Goal: Task Accomplishment & Management: Complete application form

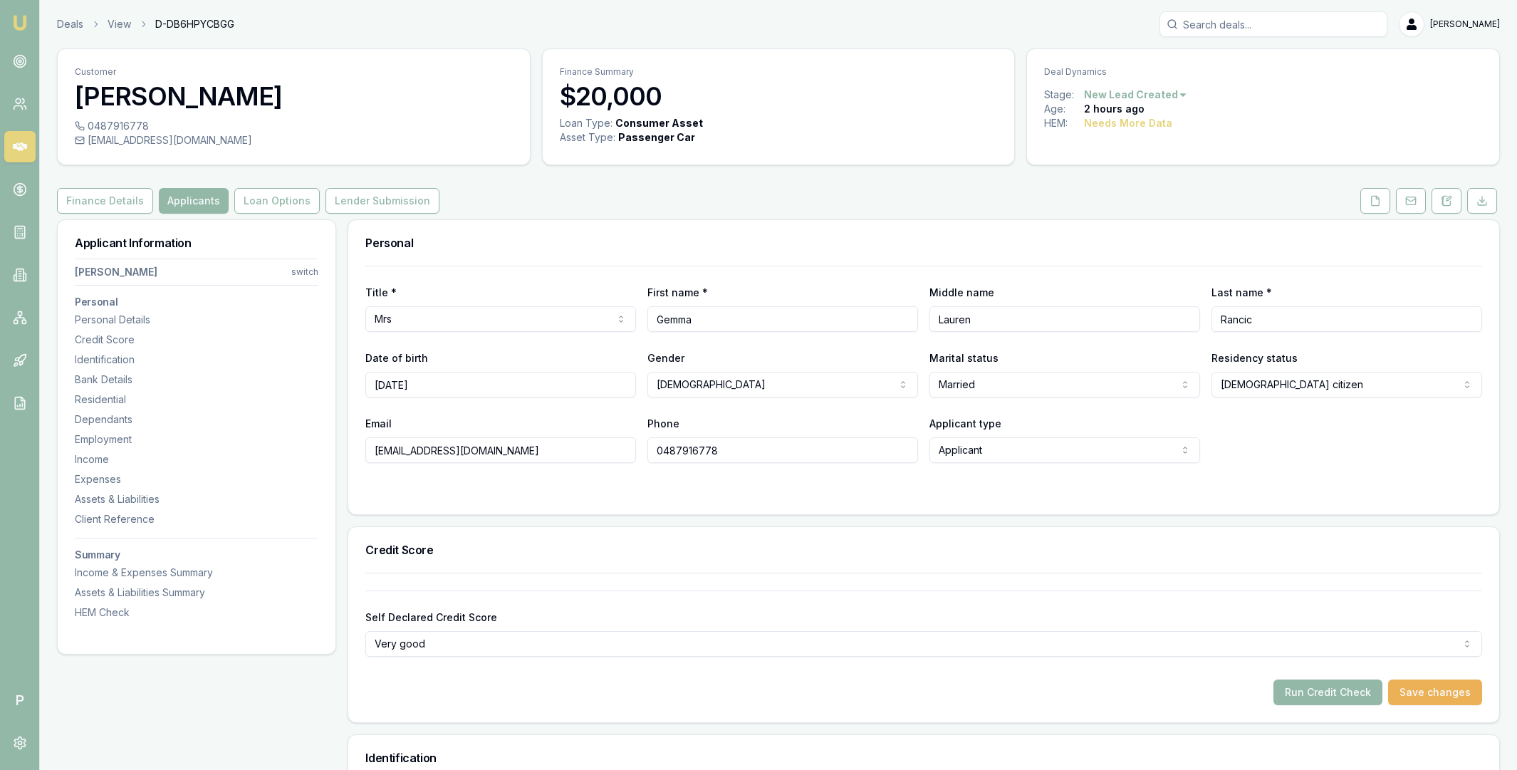
click at [1226, 26] on input "Search deals" at bounding box center [1273, 24] width 228 height 26
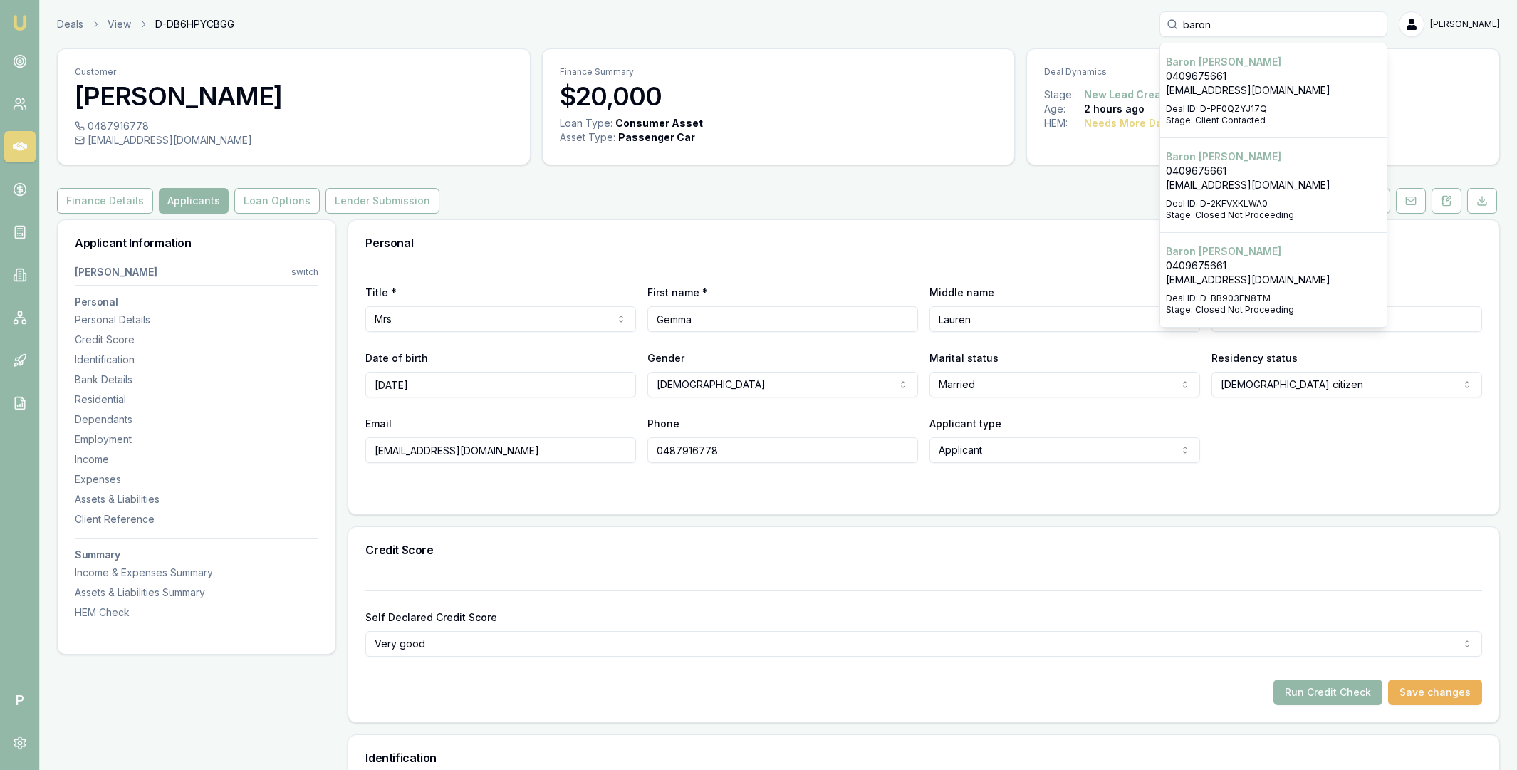
type input "baron"
click at [1238, 78] on p "0409675661" at bounding box center [1273, 76] width 215 height 14
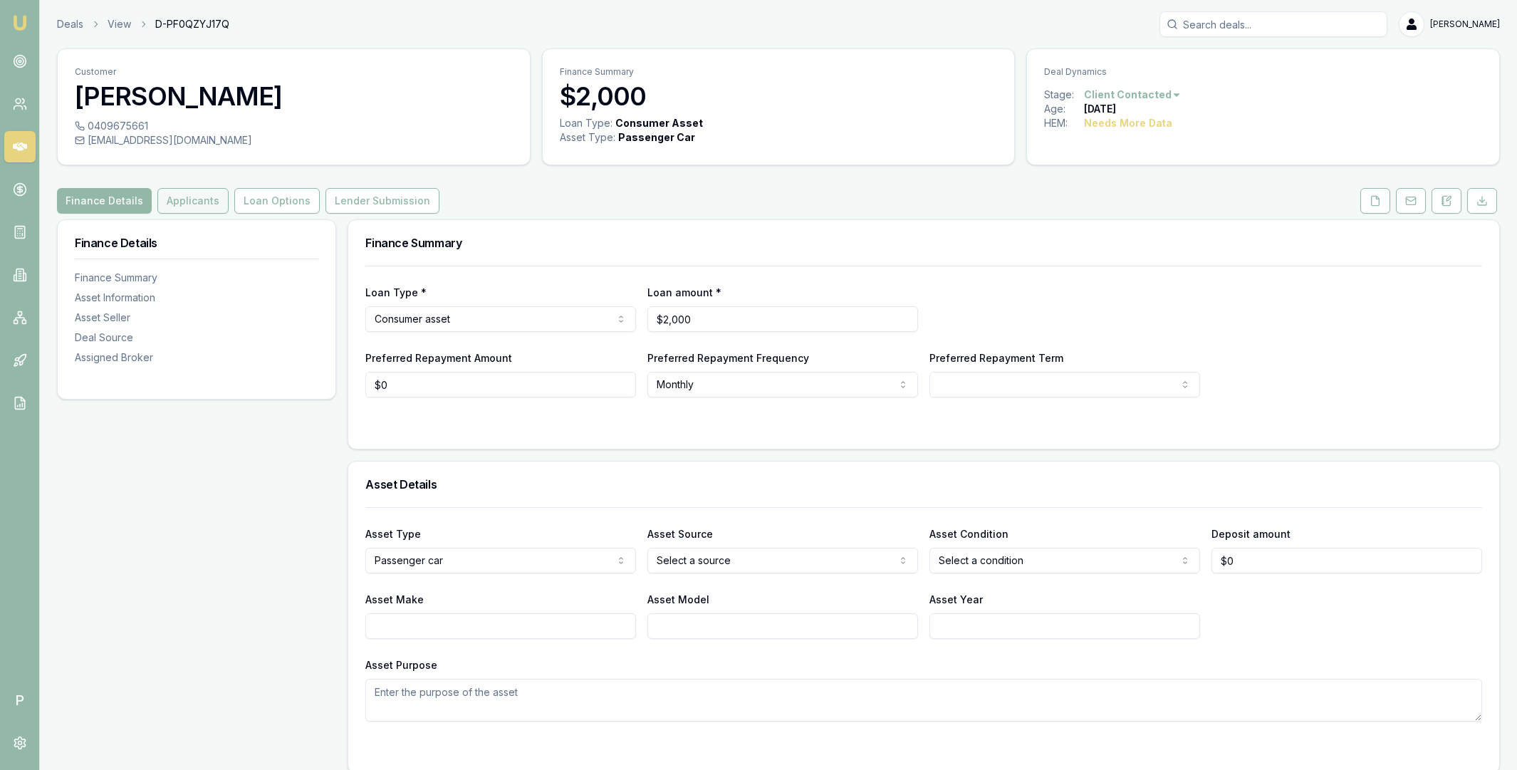
click at [197, 202] on button "Applicants" at bounding box center [192, 201] width 71 height 26
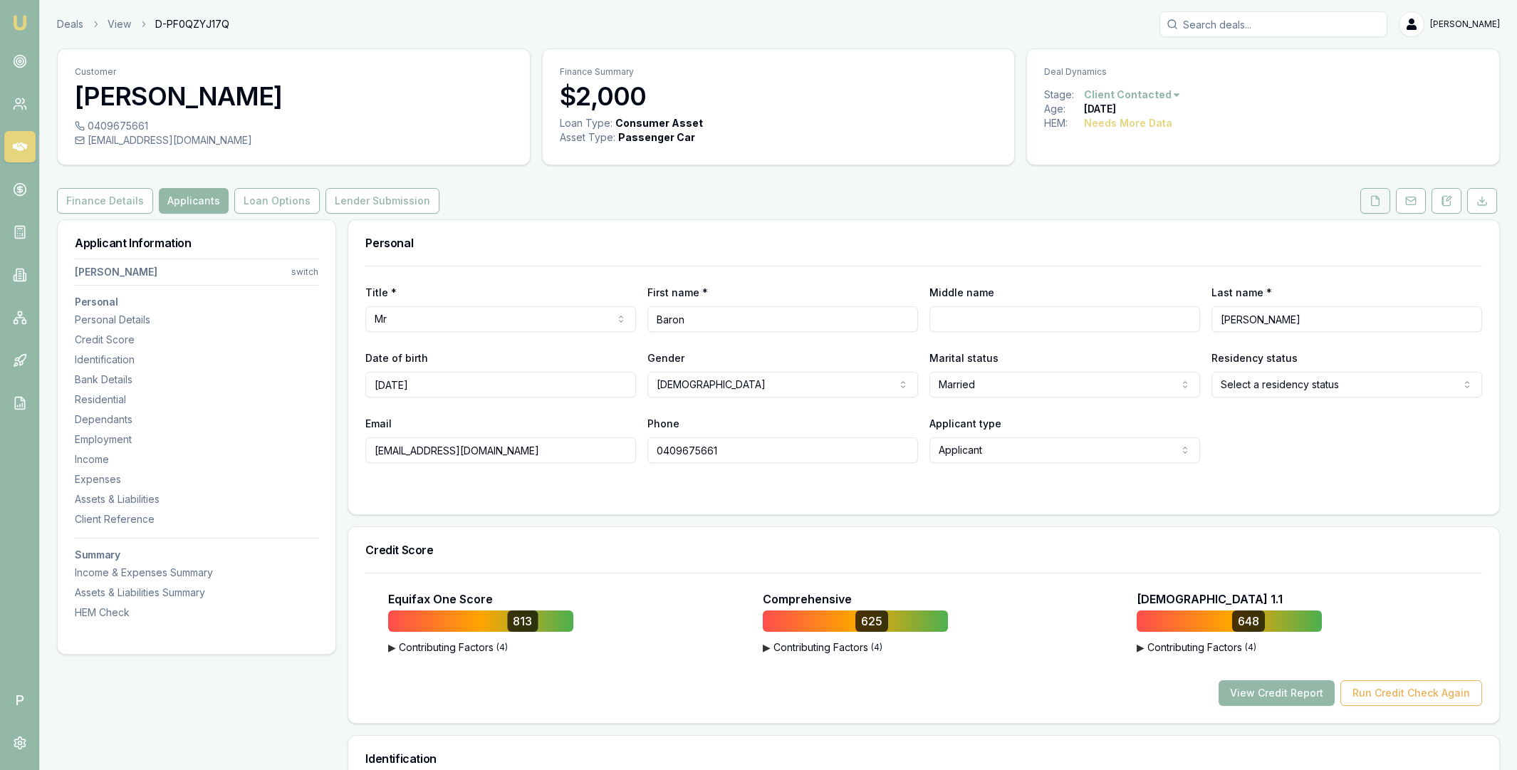
click at [1372, 199] on icon at bounding box center [1376, 200] width 8 height 9
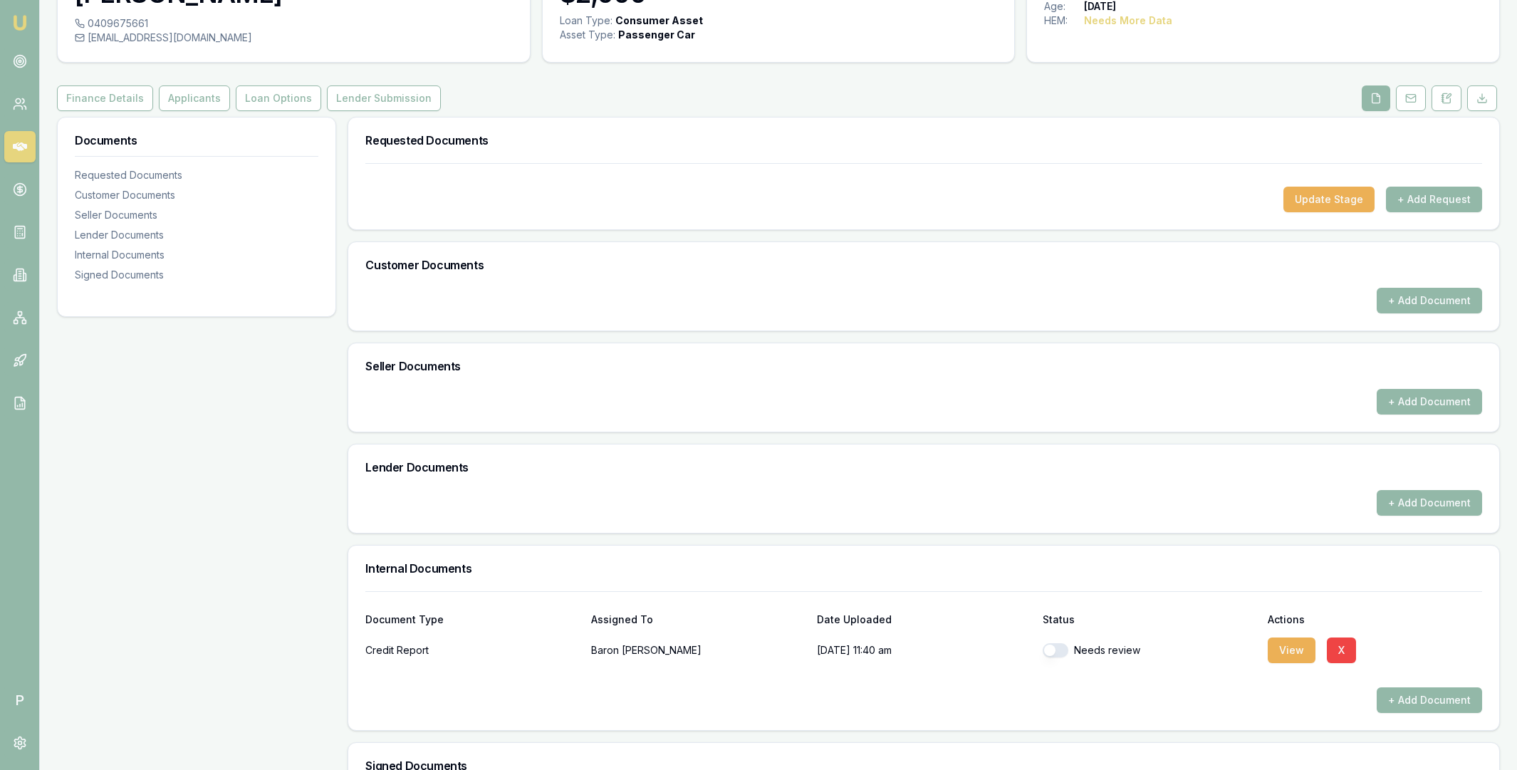
scroll to position [307, 0]
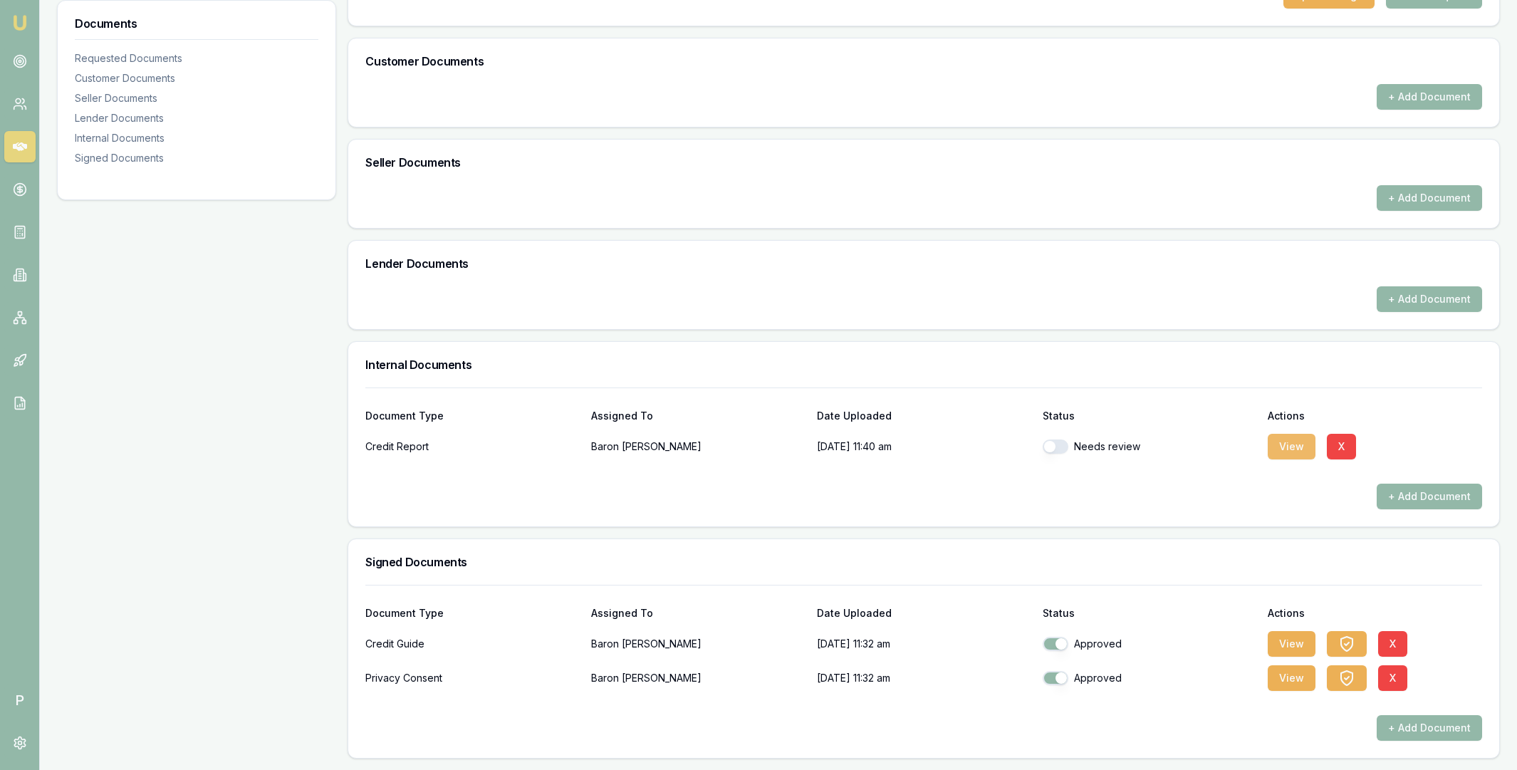
click at [1290, 448] on button "View" at bounding box center [1292, 447] width 48 height 26
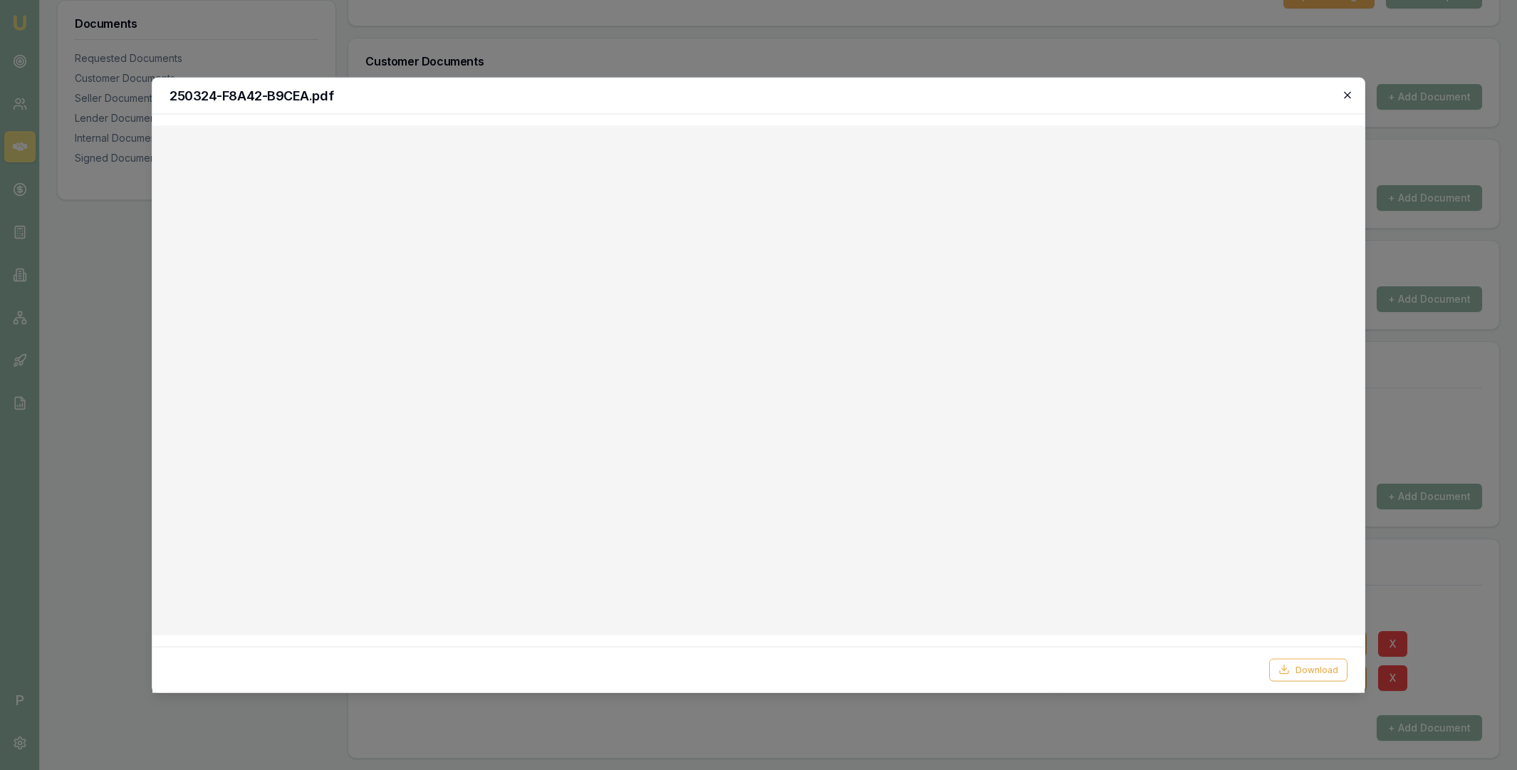
click at [1342, 97] on icon "button" at bounding box center [1347, 94] width 11 height 11
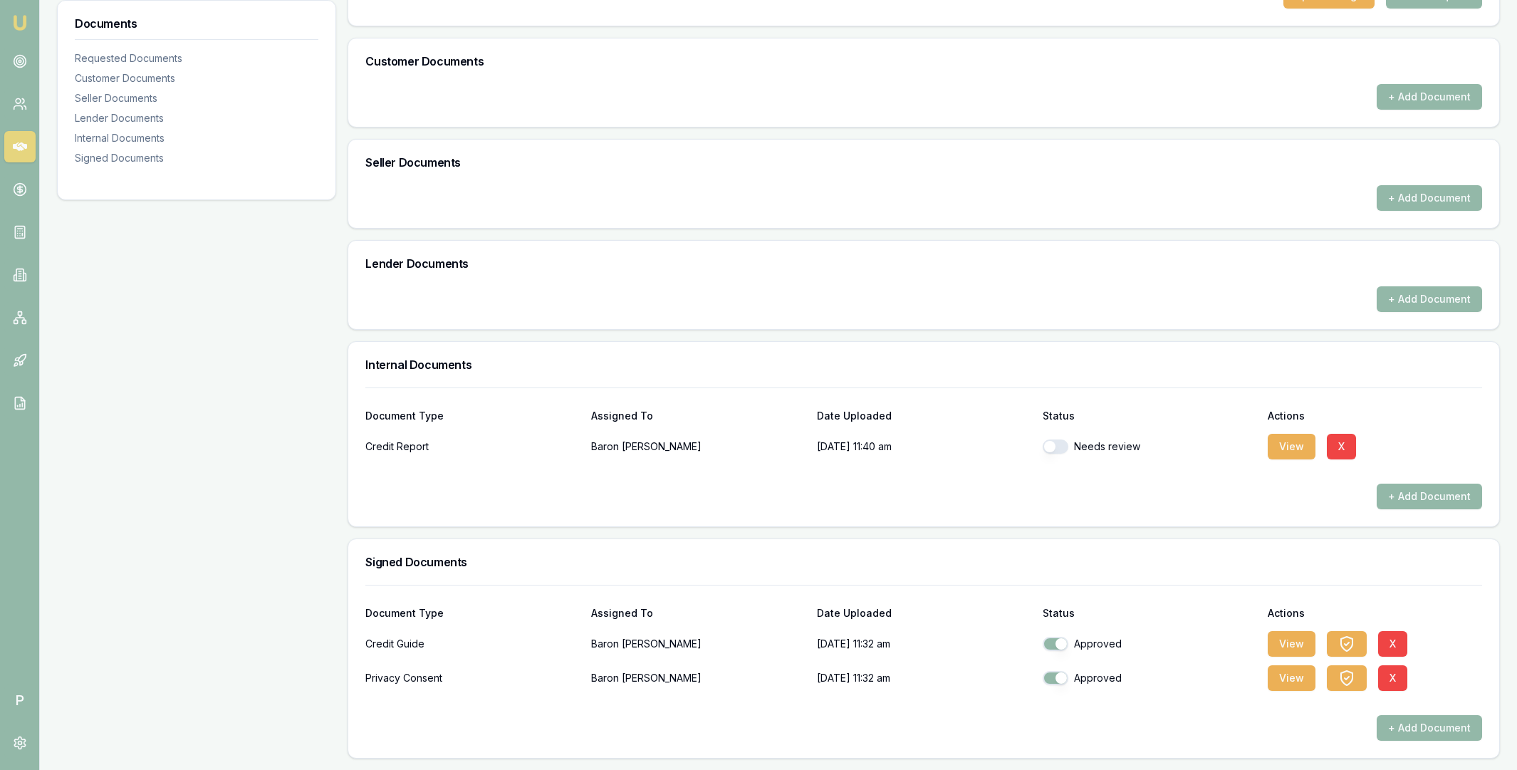
click at [323, 241] on div "Documents Requested Documents Customer Documents Seller Documents Lender Docume…" at bounding box center [196, 335] width 279 height 845
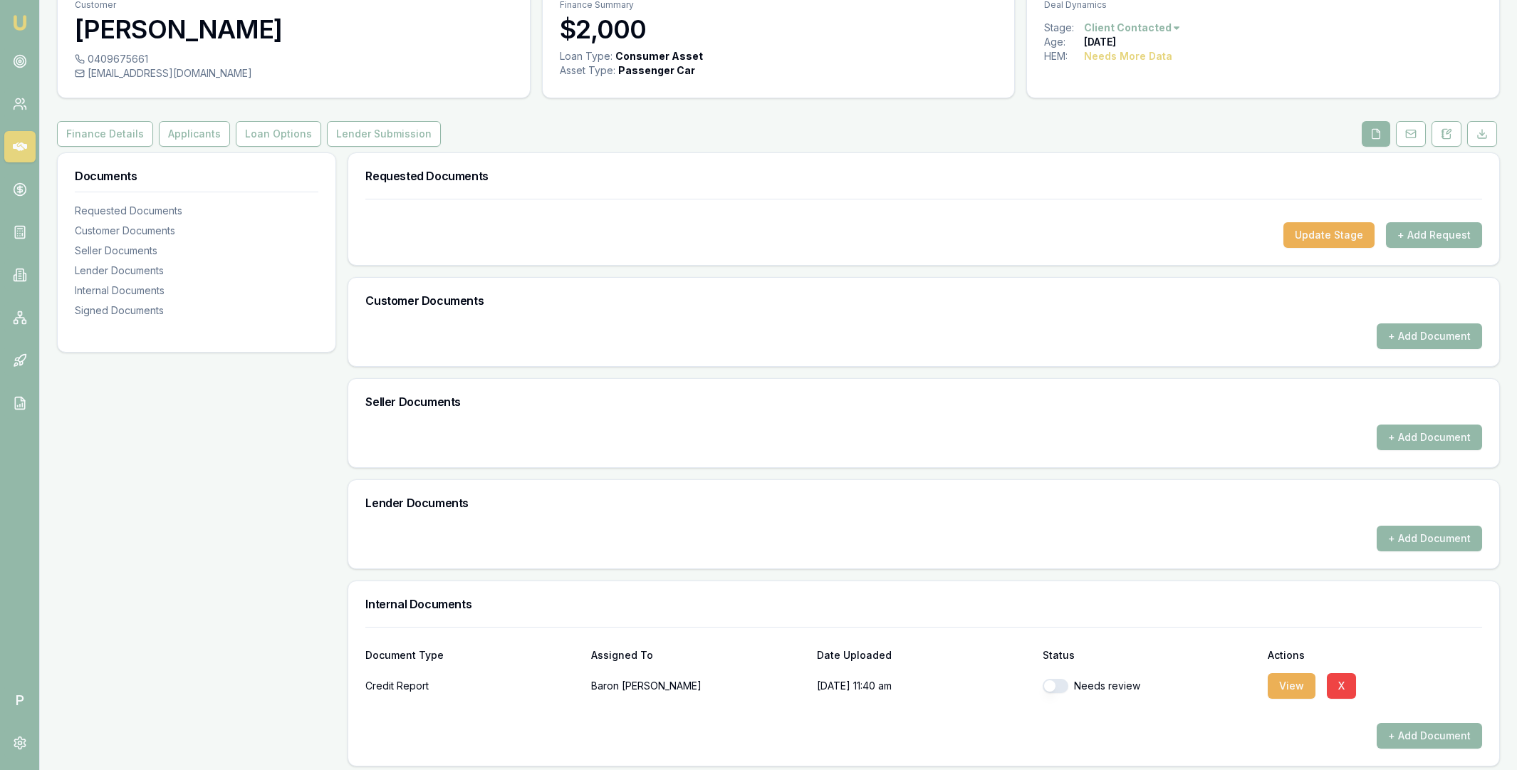
scroll to position [69, 0]
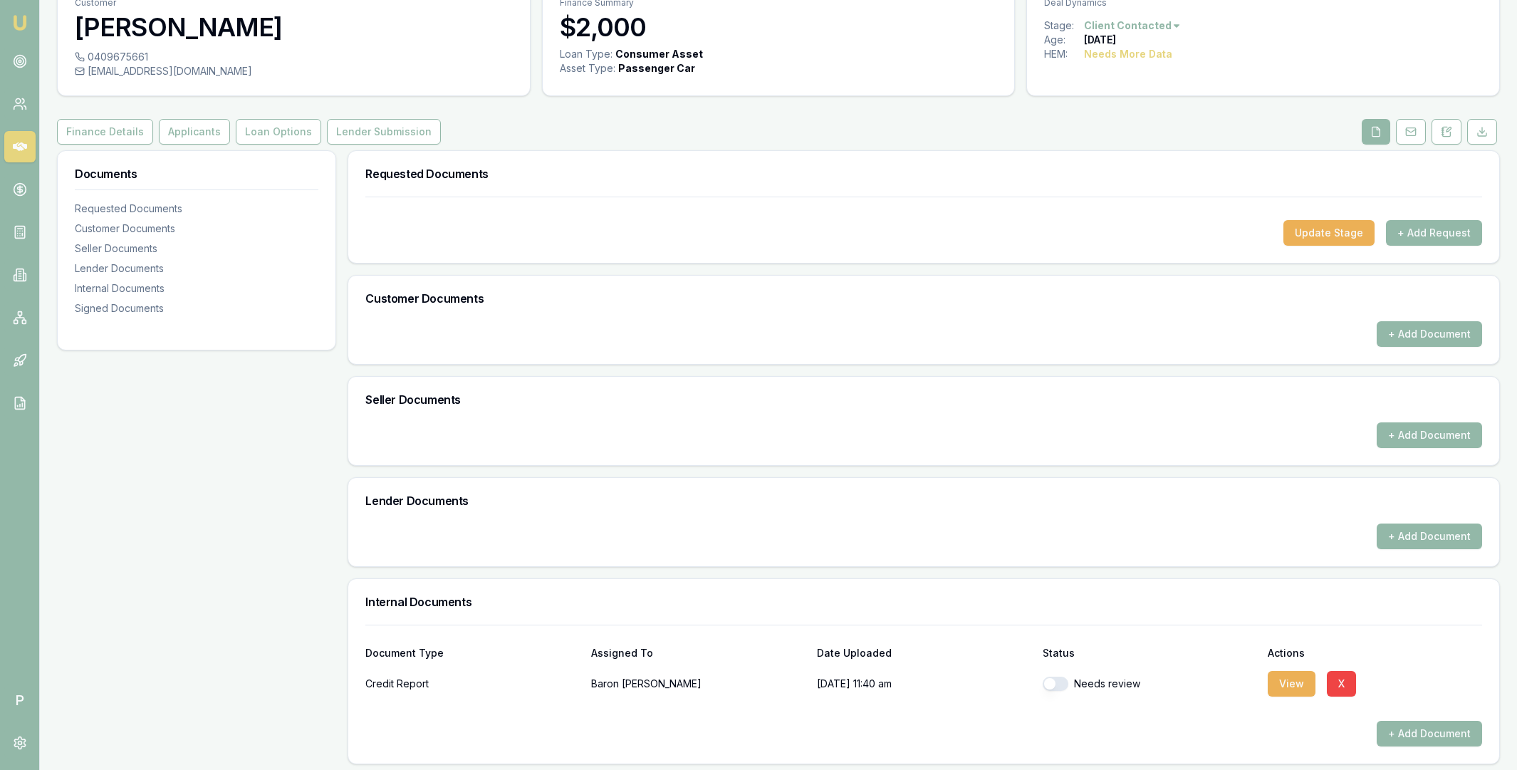
click at [451, 127] on div "Finance Details Applicants Loan Options Lender Submission" at bounding box center [778, 132] width 1443 height 26
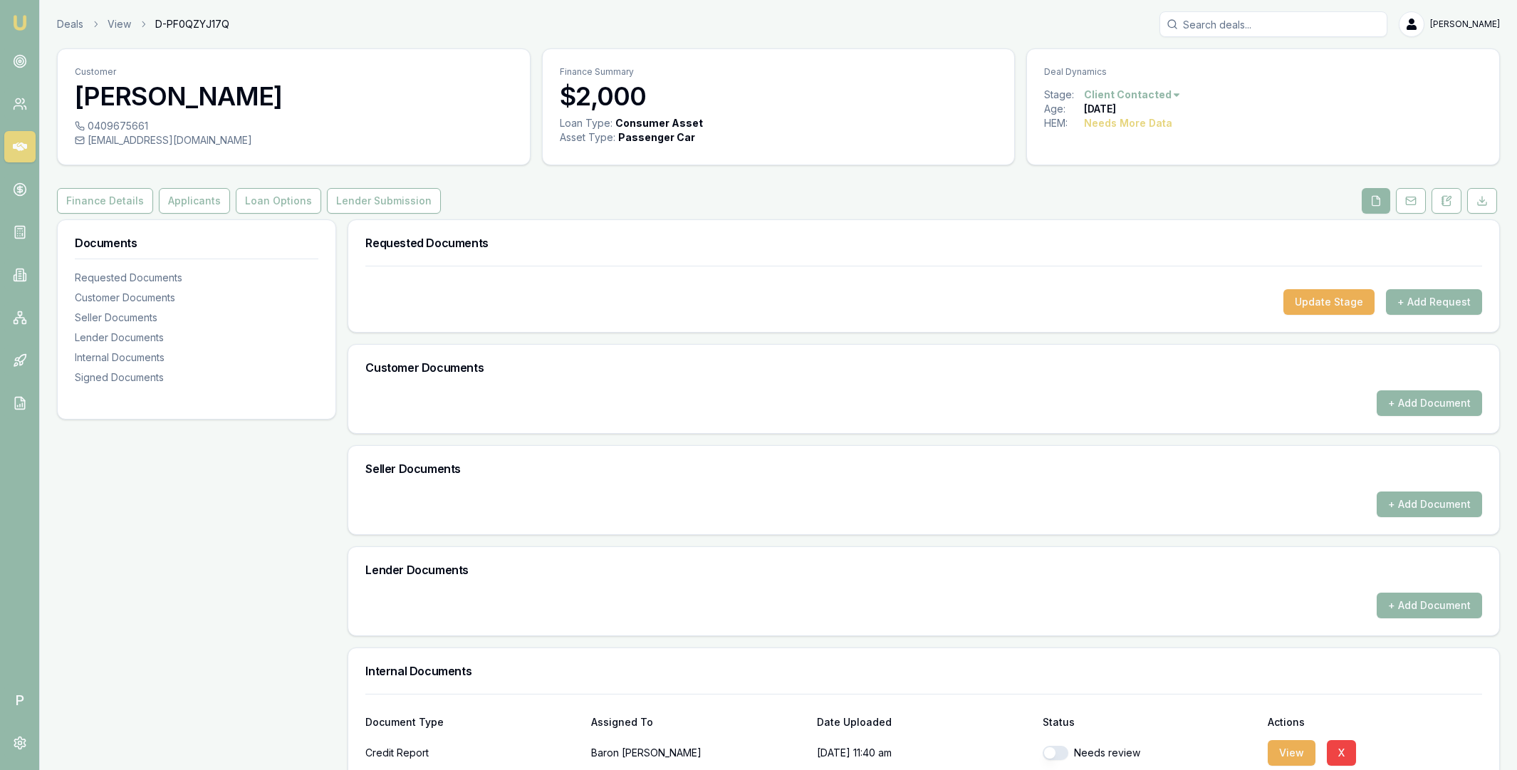
click at [444, 193] on div "Finance Details Applicants Loan Options Lender Submission" at bounding box center [778, 201] width 1443 height 26
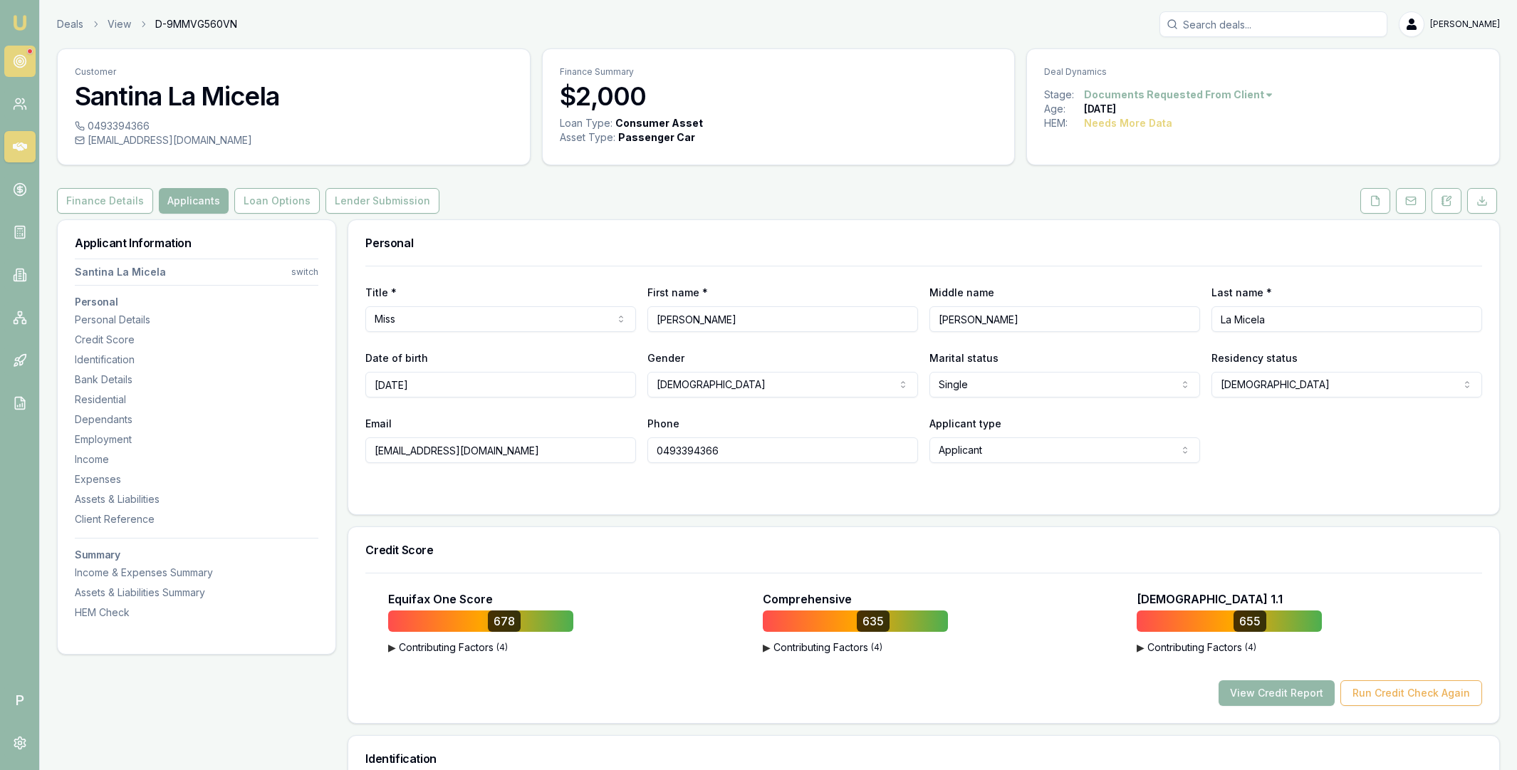
click at [17, 63] on circle at bounding box center [19, 61] width 7 height 7
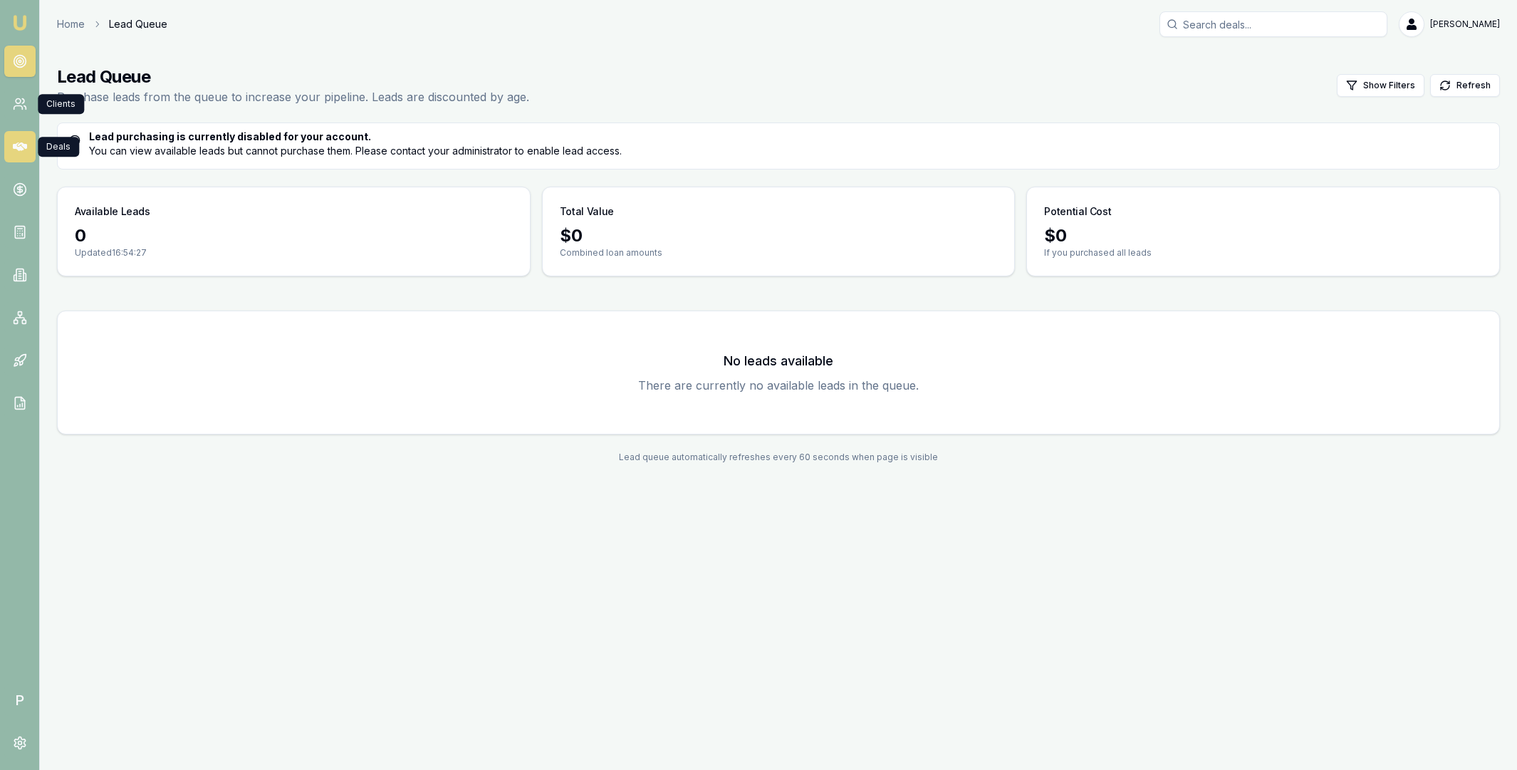
click at [18, 138] on link at bounding box center [19, 146] width 31 height 31
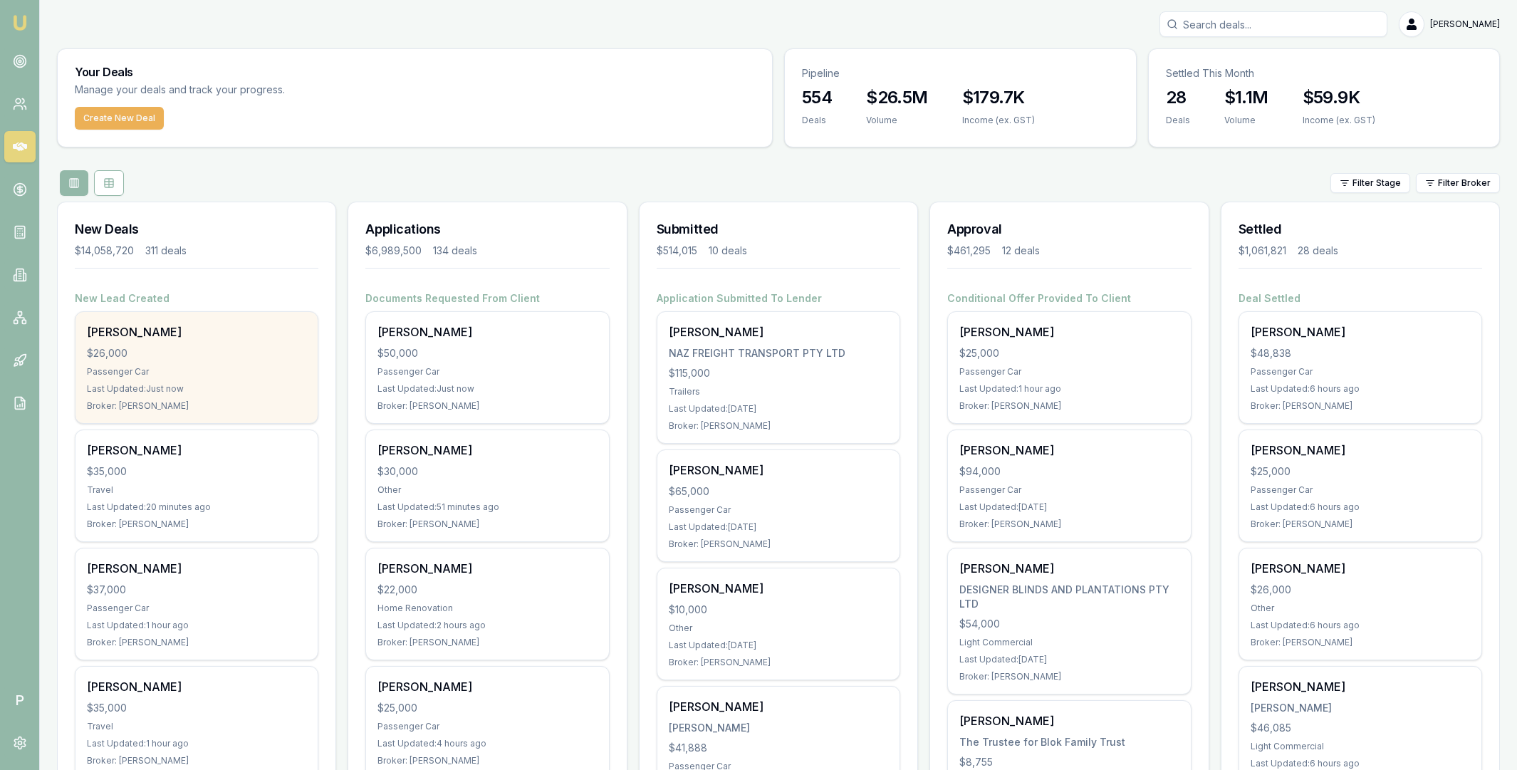
click at [216, 348] on div "$26,000" at bounding box center [196, 353] width 219 height 14
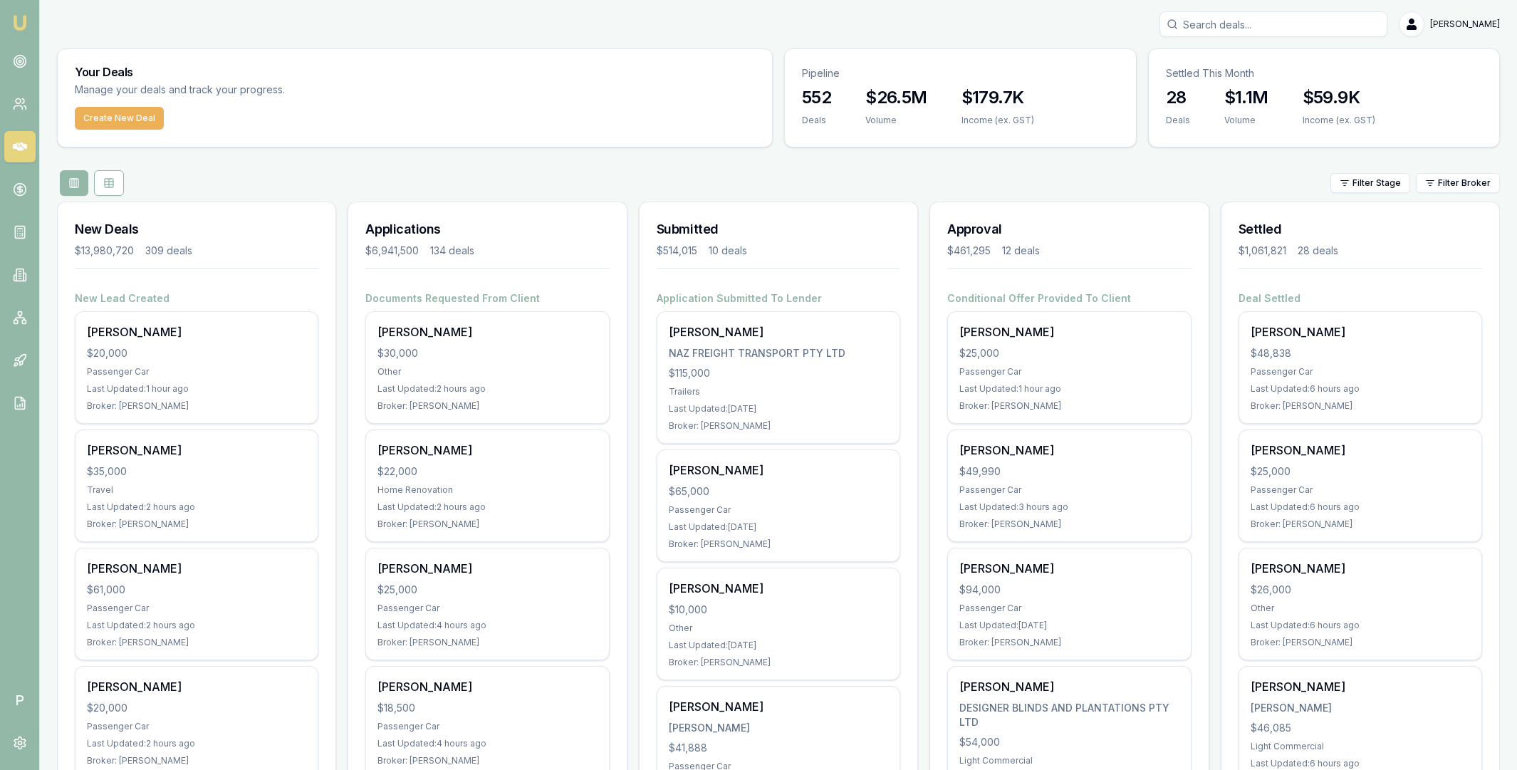
click at [1261, 25] on input "Search deals" at bounding box center [1273, 24] width 228 height 26
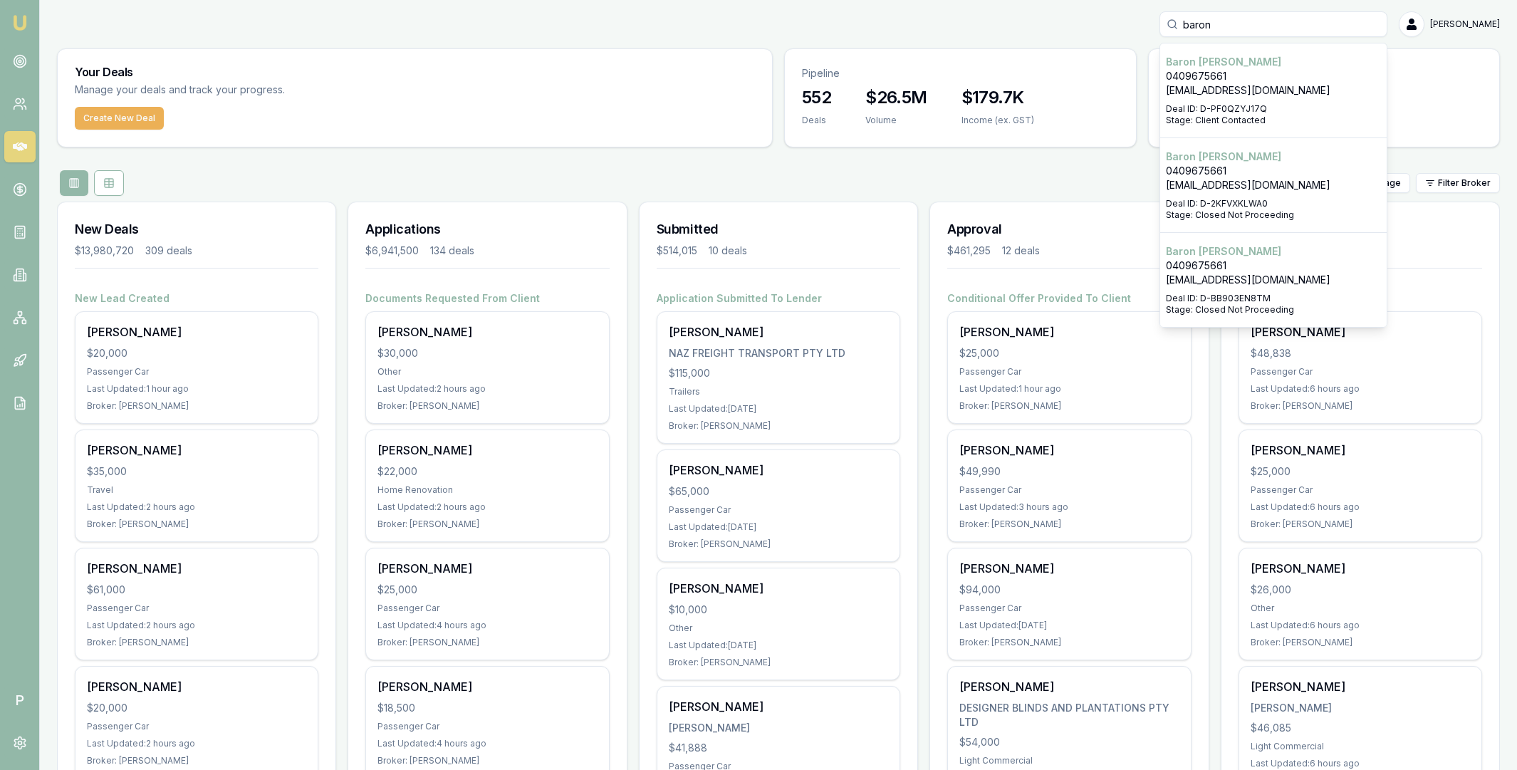
type input "baron"
click at [1270, 69] on p "0409675661" at bounding box center [1273, 76] width 215 height 14
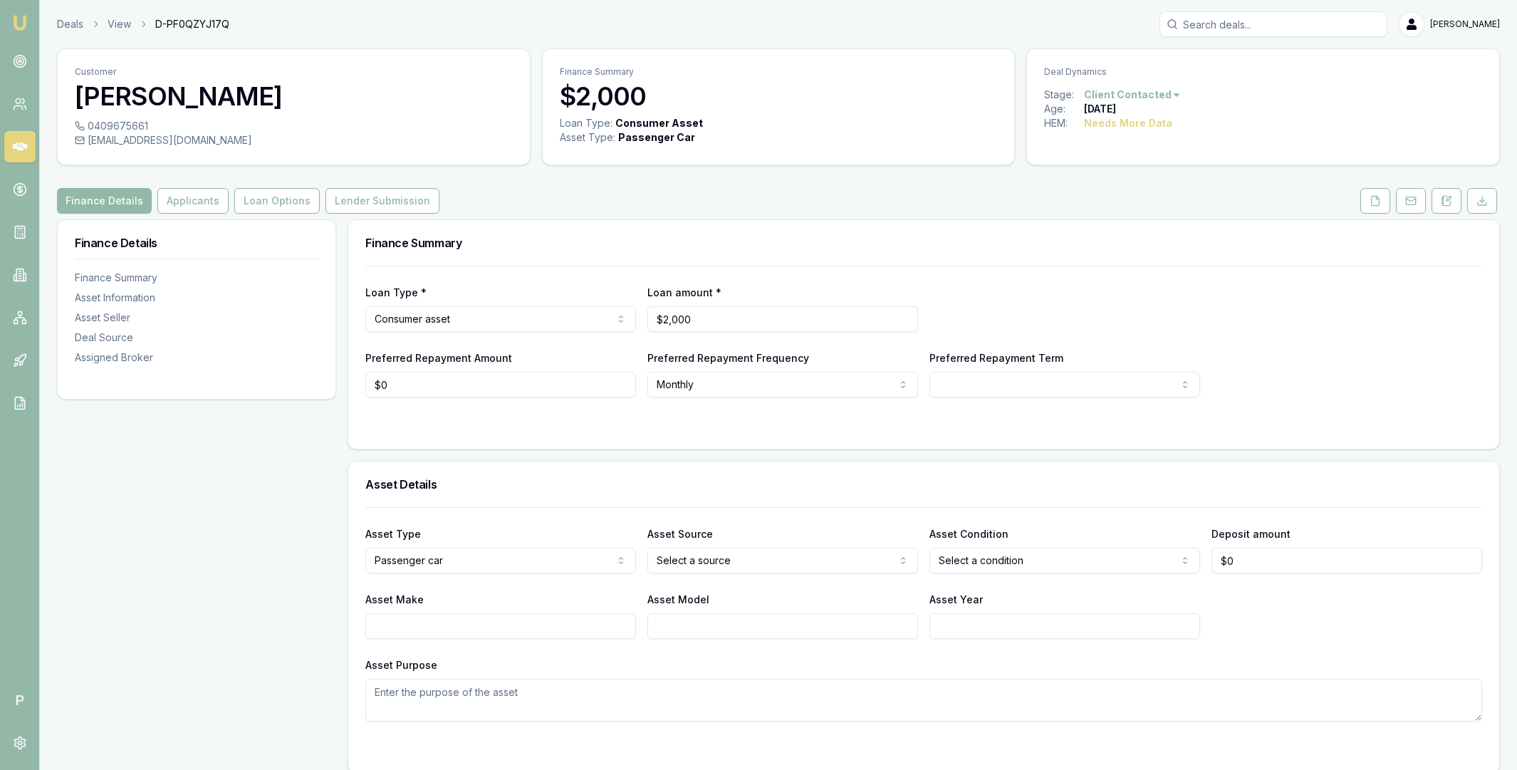
click at [103, 153] on div "0409675661 bazzaoz@live.com" at bounding box center [294, 142] width 472 height 46
drag, startPoint x: 88, startPoint y: 142, endPoint x: 113, endPoint y: 142, distance: 24.9
click at [113, 142] on div "bazzaoz@live.com" at bounding box center [294, 140] width 438 height 14
click at [165, 140] on div "bazzaoz@live.com" at bounding box center [294, 140] width 438 height 14
drag, startPoint x: 88, startPoint y: 140, endPoint x: 177, endPoint y: 140, distance: 88.3
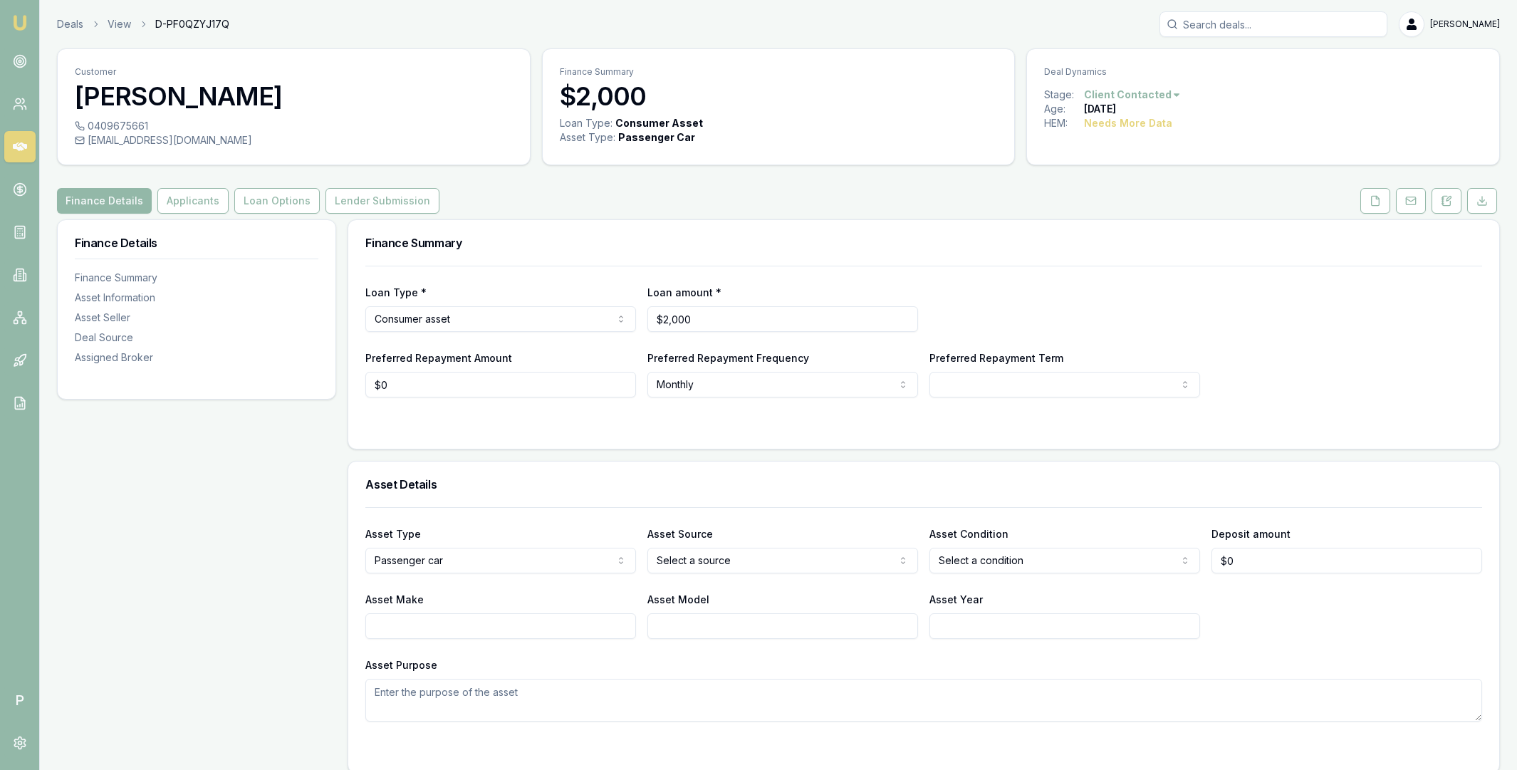
click at [177, 140] on div "bazzaoz@live.com" at bounding box center [294, 140] width 438 height 14
click at [190, 199] on button "Applicants" at bounding box center [192, 201] width 71 height 26
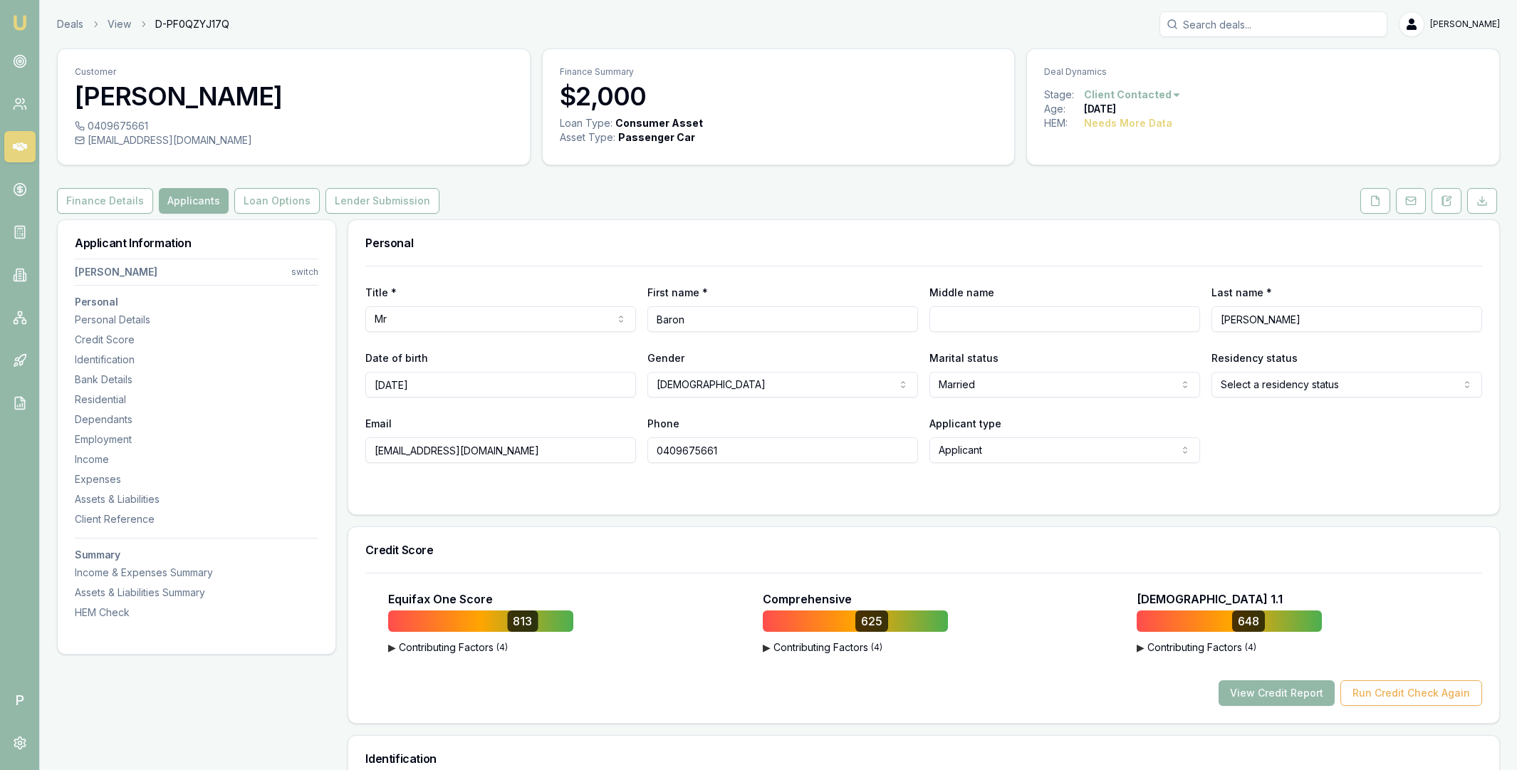
click at [719, 451] on input "0409675661" at bounding box center [782, 450] width 271 height 26
paste input "4950 394 884"
click at [746, 486] on div at bounding box center [923, 491] width 1117 height 11
type input "4950394884"
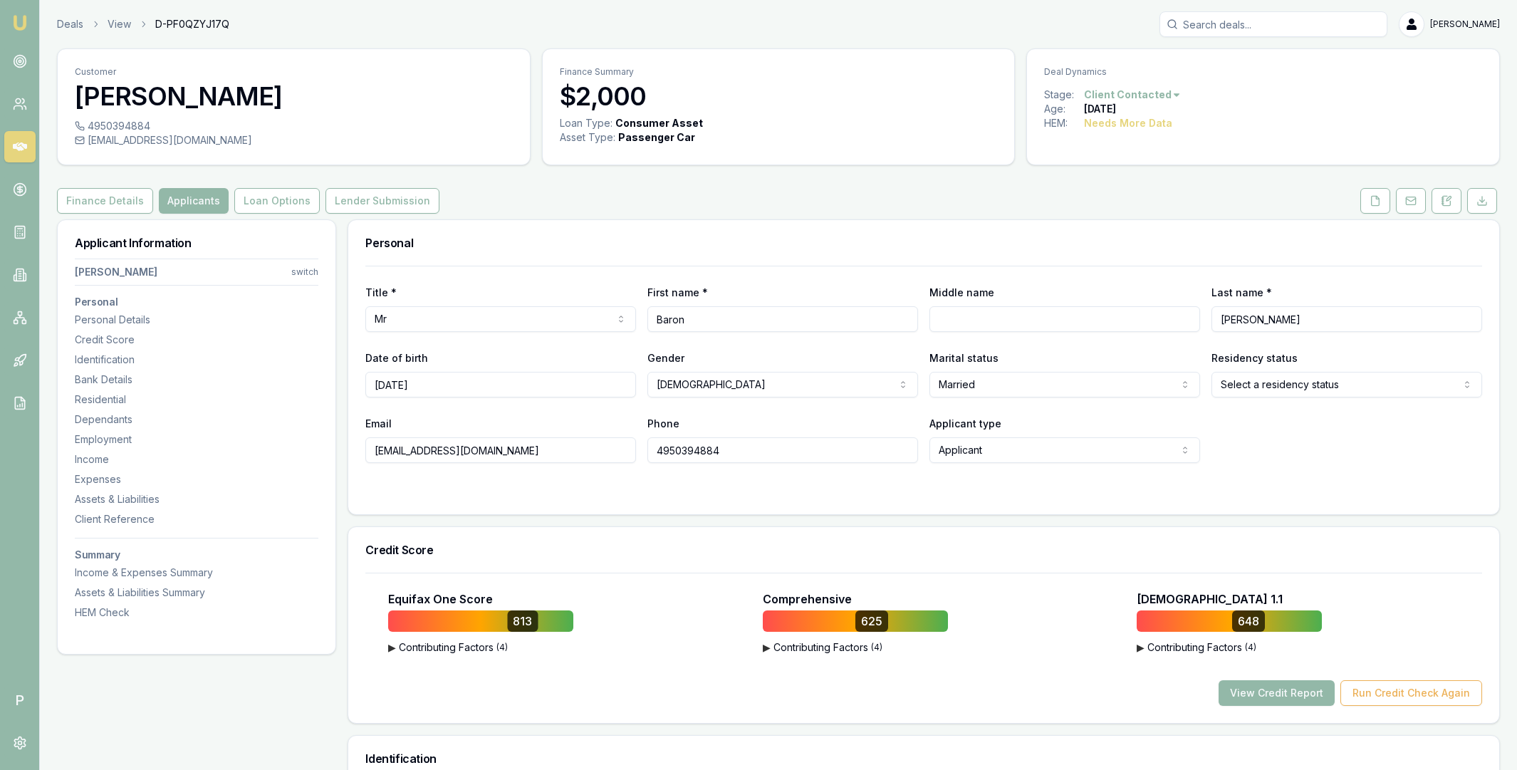
click at [529, 454] on input "bazzaoz@live.com" at bounding box center [500, 450] width 271 height 26
paste input "ron.ketterman+test_01@emumoney.com.au"
click at [521, 444] on input "bazzaoz@live.com" at bounding box center [500, 450] width 271 height 26
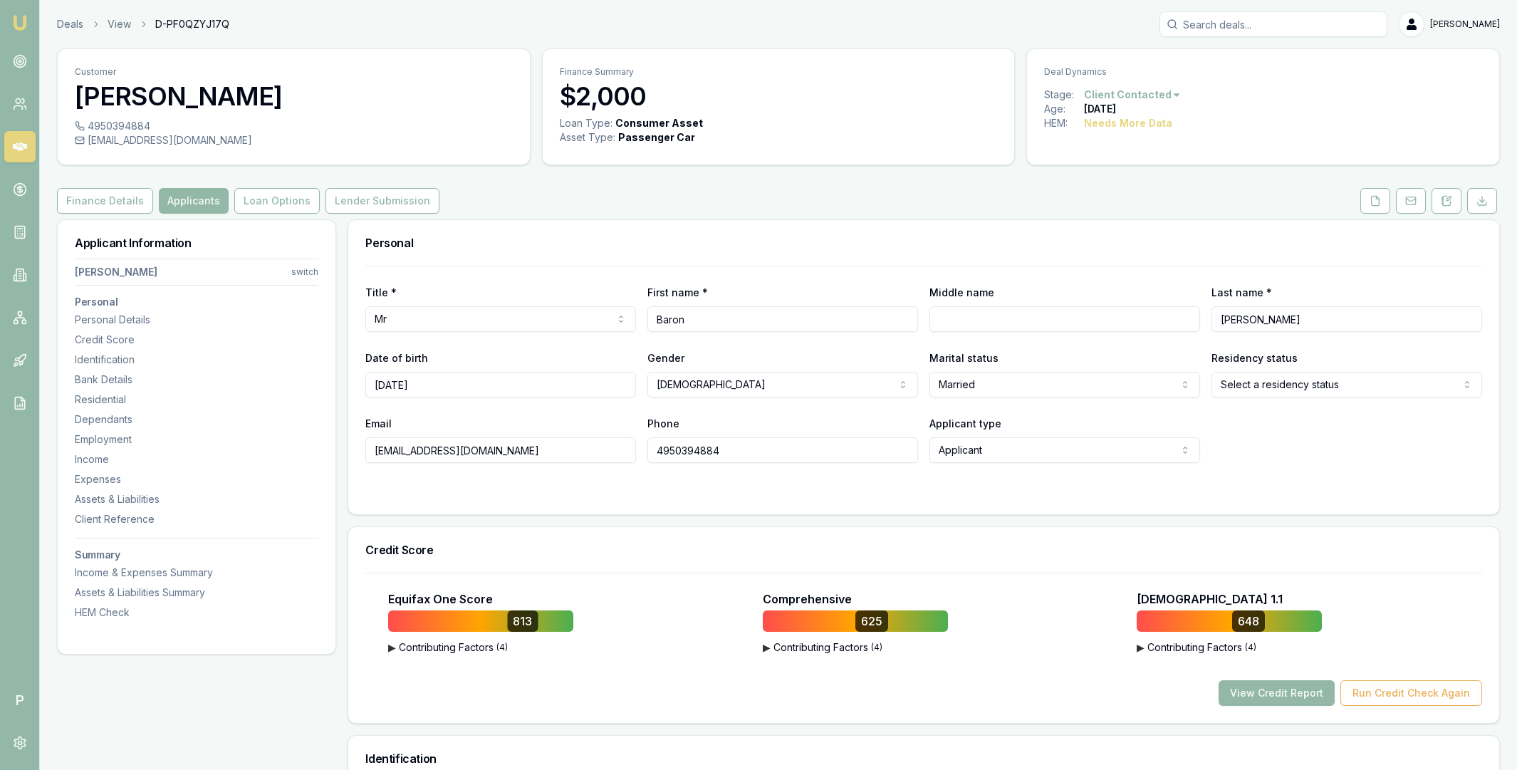
click at [521, 444] on input "bazzaoz@live.com" at bounding box center [500, 450] width 271 height 26
paste input "ron.ketterman+test_01@emumoney.com.au"
type input "baron.ketterman+test_01@emumoney.com.au"
click at [605, 483] on form "Title * Mr Mr Mrs Miss Ms Dr Prof First name * Baron Middle name Last name * Ke…" at bounding box center [923, 381] width 1117 height 231
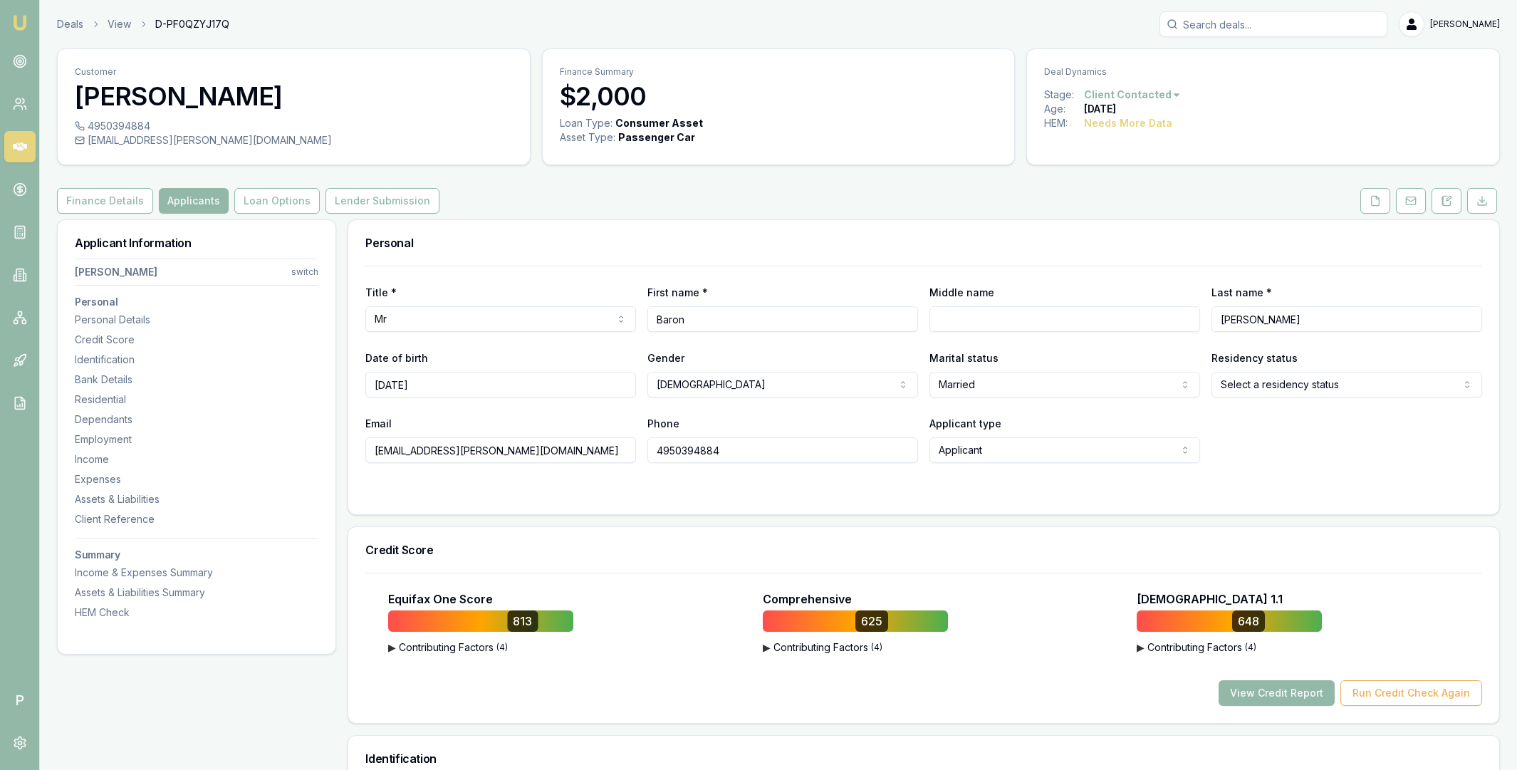
click at [199, 26] on span "D-PF0QZYJ17Q" at bounding box center [192, 24] width 74 height 14
copy span "D-PF0QZYJ17Q"
click at [975, 29] on div "Deals View D-PF0QZYJ17Q Matt Leeburn" at bounding box center [778, 24] width 1443 height 26
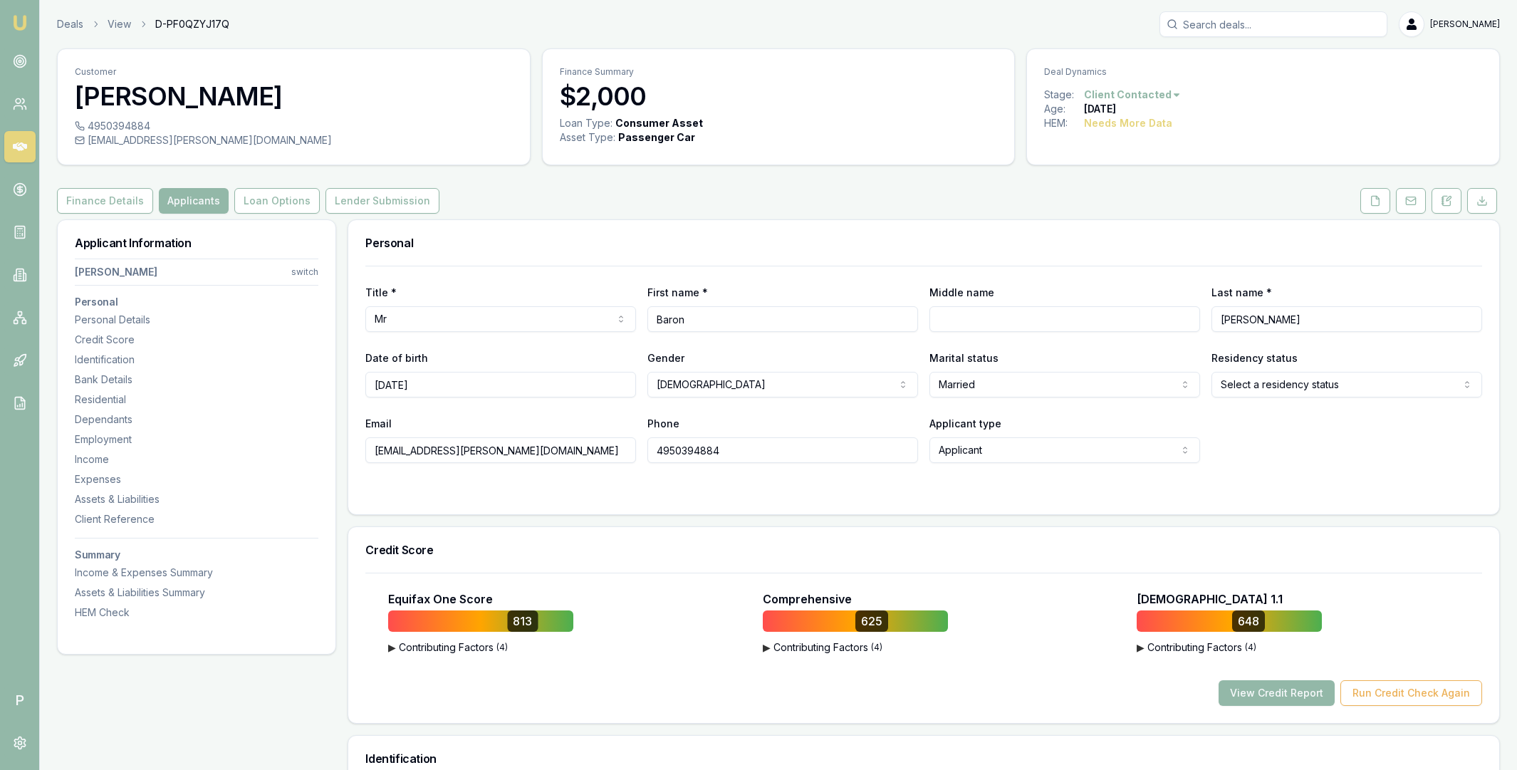
click at [177, 26] on span "D-PF0QZYJ17Q" at bounding box center [192, 24] width 74 height 14
copy span "D-PF0QZYJ17Q"
click at [810, 200] on div "Finance Details Applicants Loan Options Lender Submission" at bounding box center [778, 201] width 1443 height 26
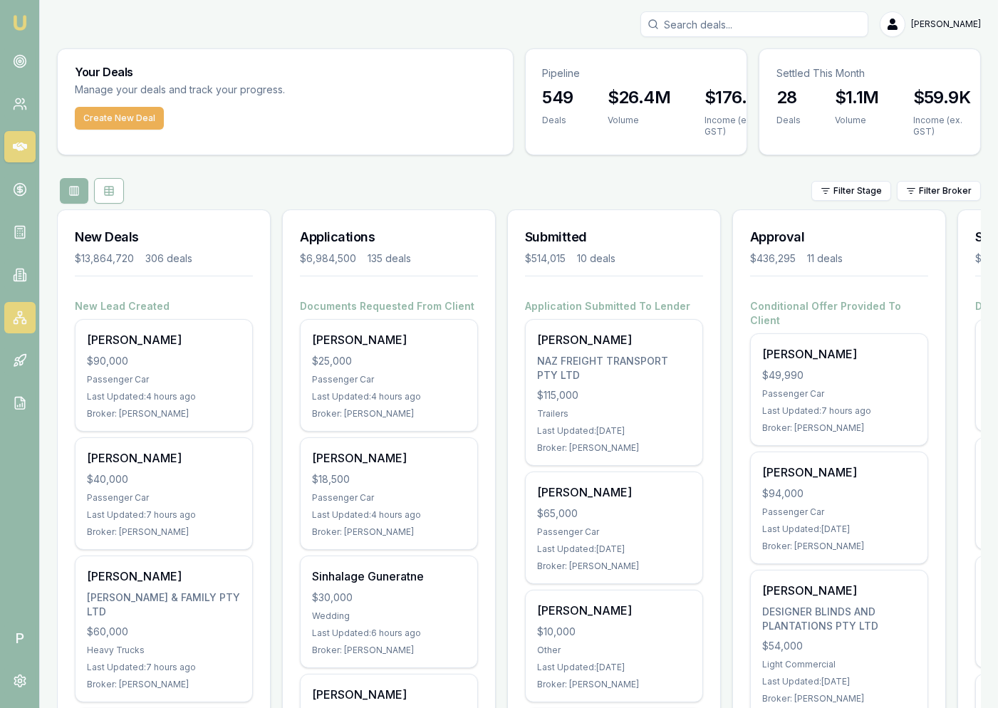
click at [18, 321] on icon at bounding box center [20, 317] width 14 height 14
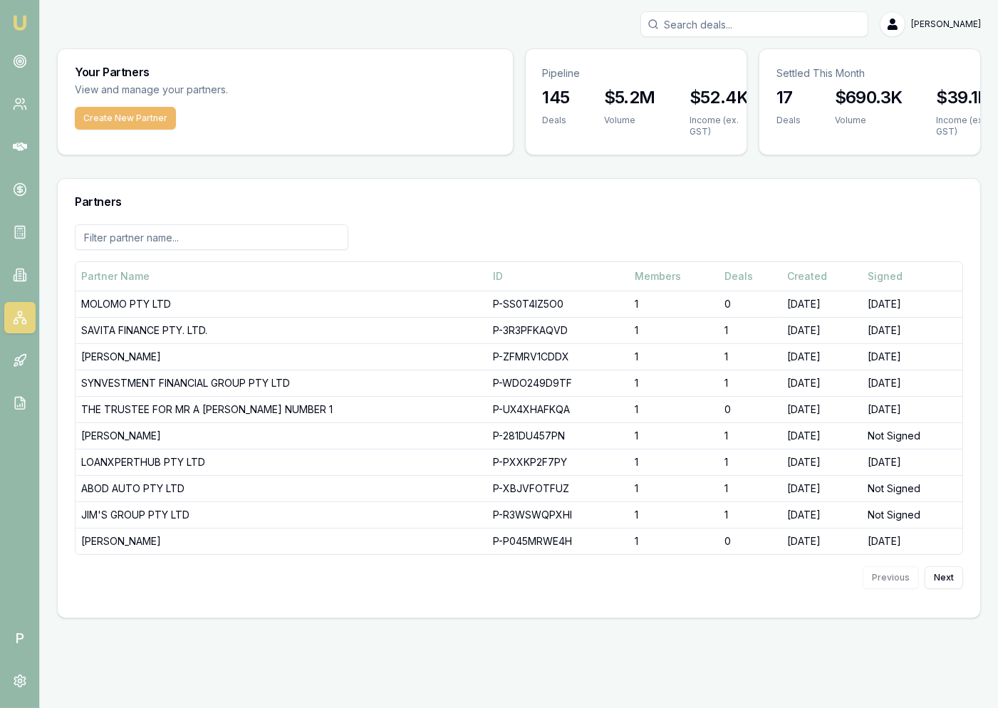
click at [141, 122] on button "Create New Partner" at bounding box center [125, 118] width 101 height 23
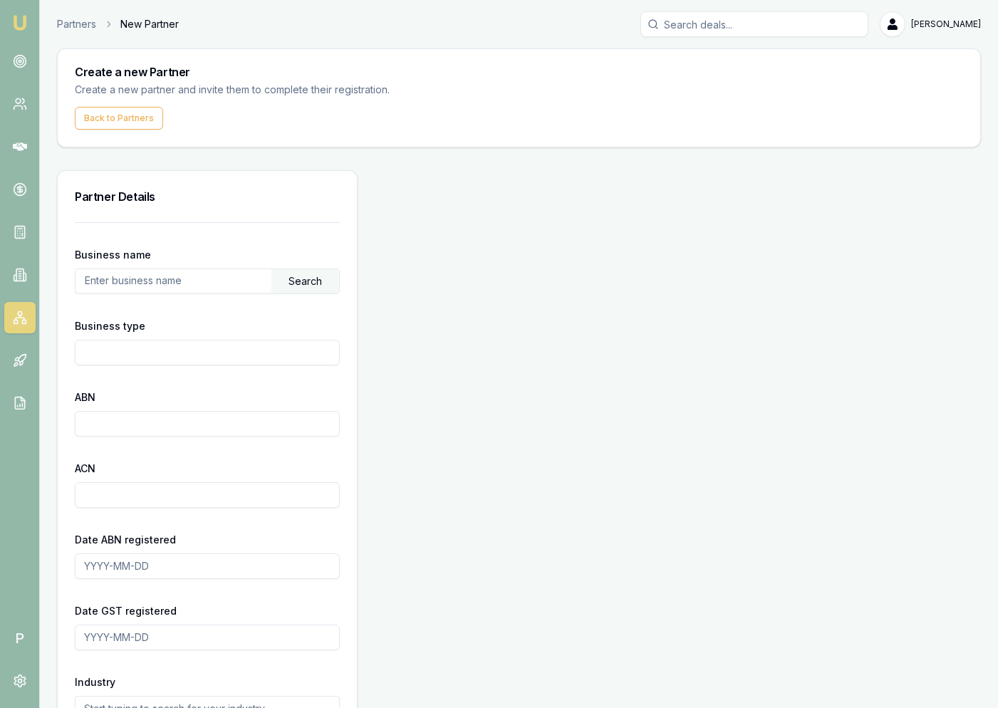
click at [172, 270] on input "text" at bounding box center [173, 280] width 196 height 23
paste input "72573677551"
click at [294, 278] on div "Search" at bounding box center [305, 281] width 68 height 24
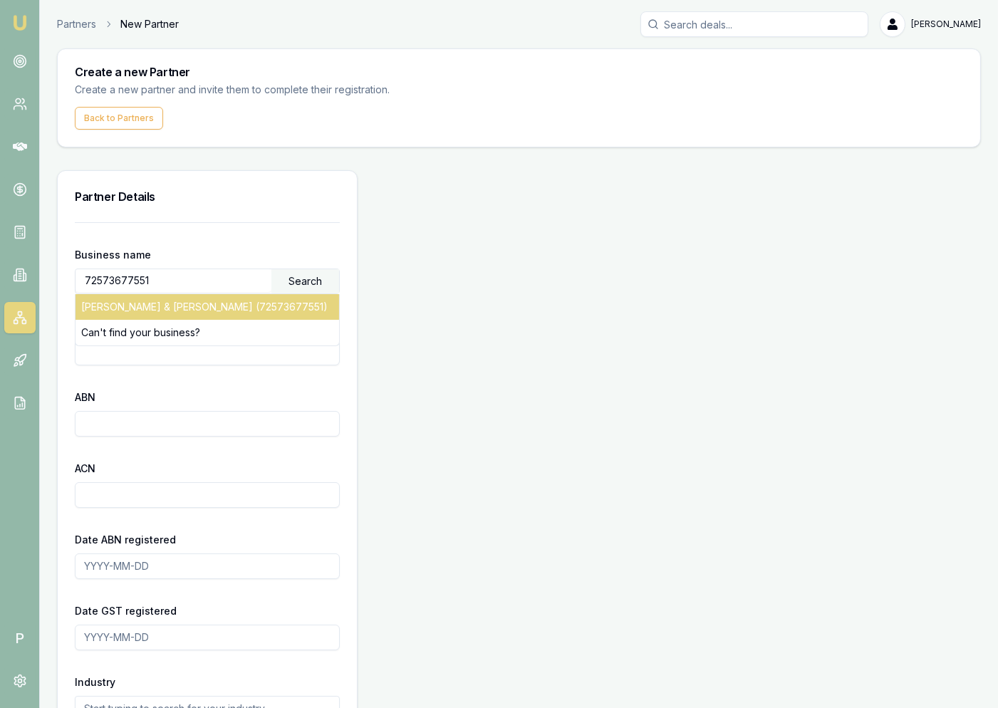
click at [236, 303] on div "[PERSON_NAME] & [PERSON_NAME] (72573677551)" at bounding box center [206, 307] width 263 height 26
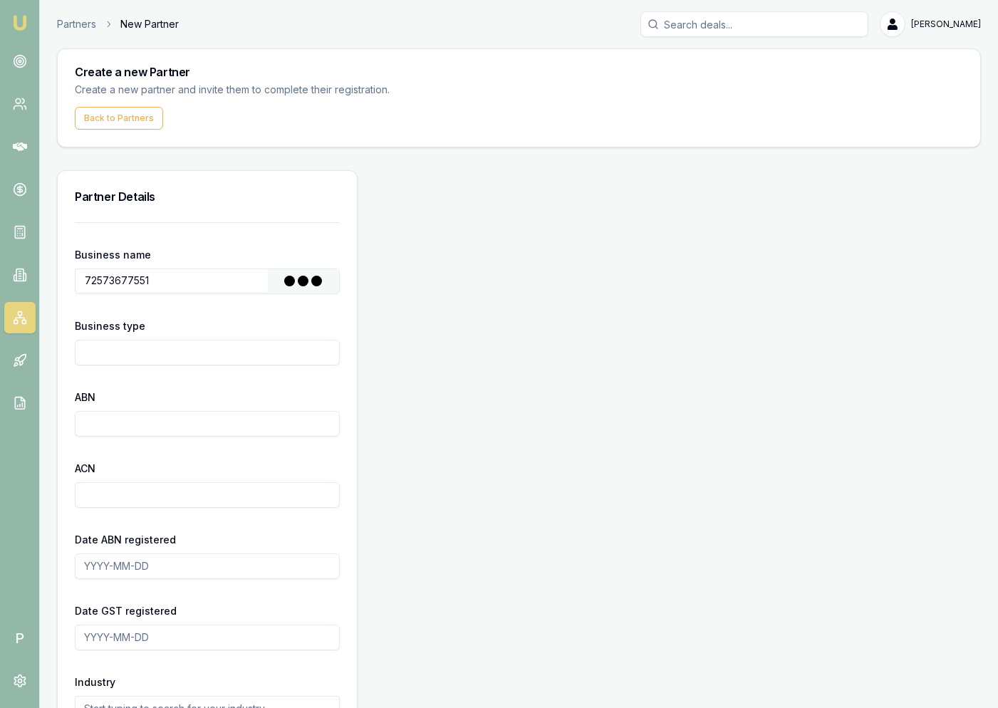
type input "[PERSON_NAME] & [PERSON_NAME]"
type input "Other Partnership"
type input "72573677551"
type input "[DATE]"
type input "2024-10-25"
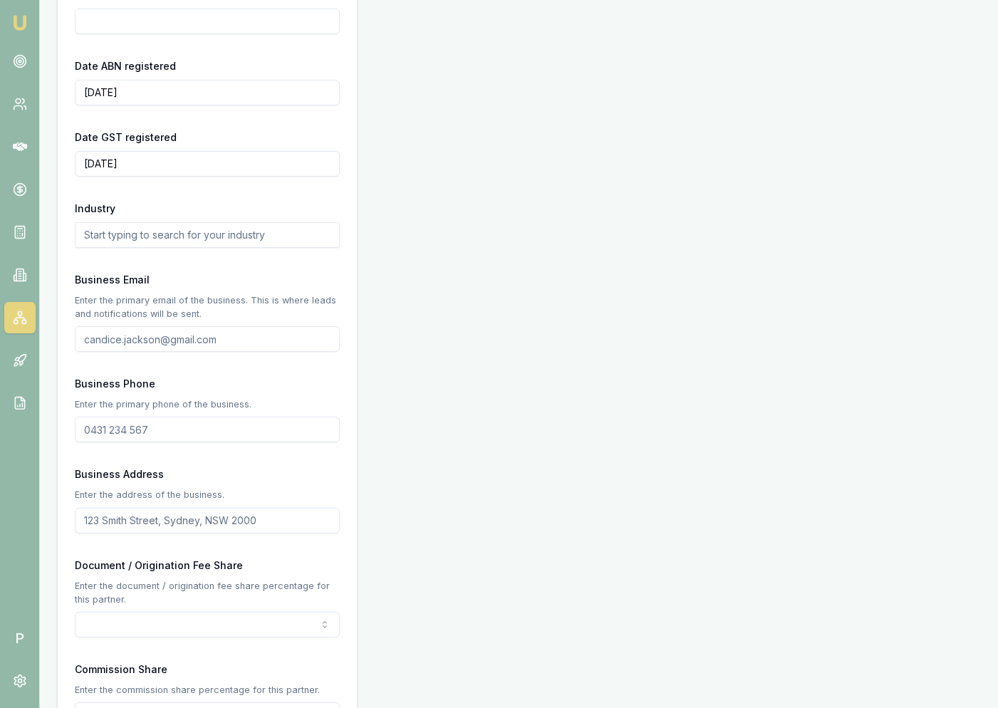
scroll to position [545, 0]
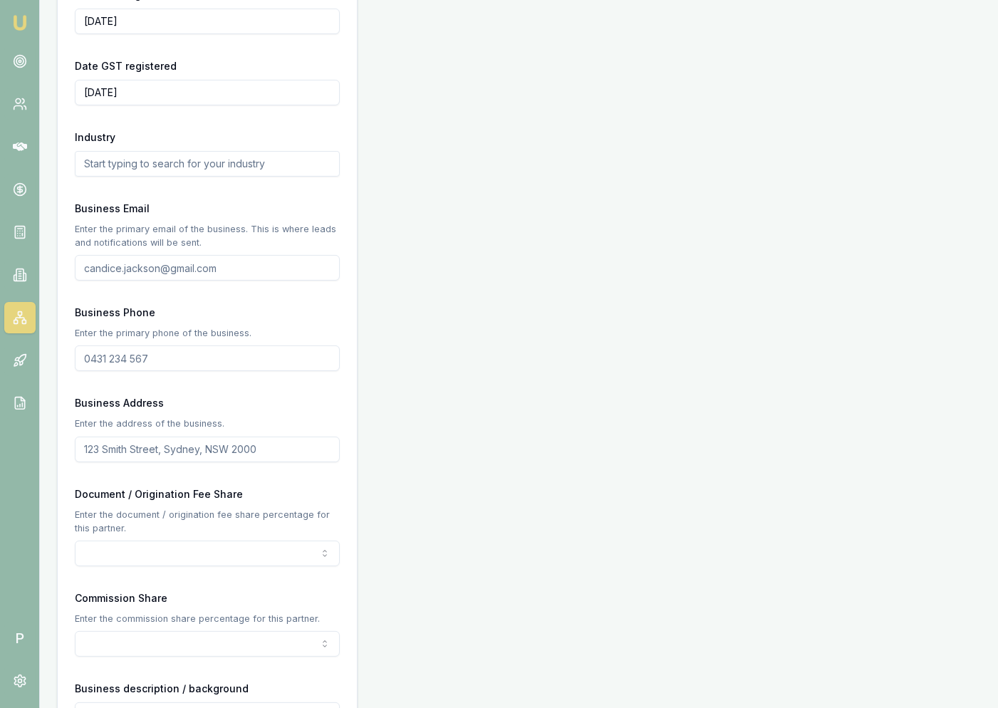
click at [138, 163] on input "text" at bounding box center [207, 164] width 265 height 26
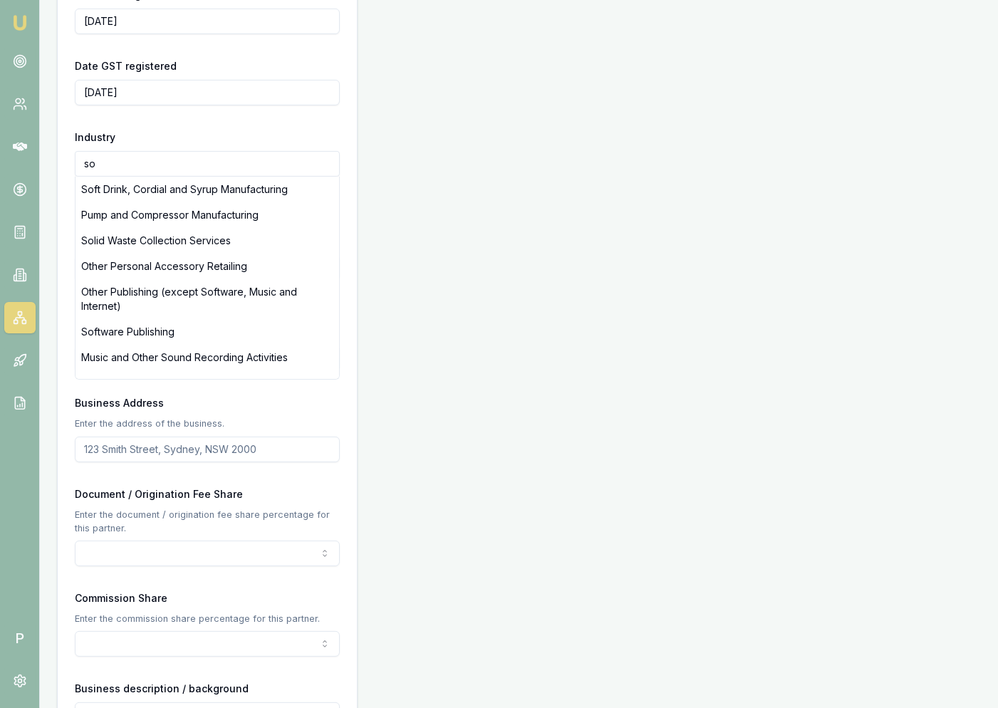
type input "s"
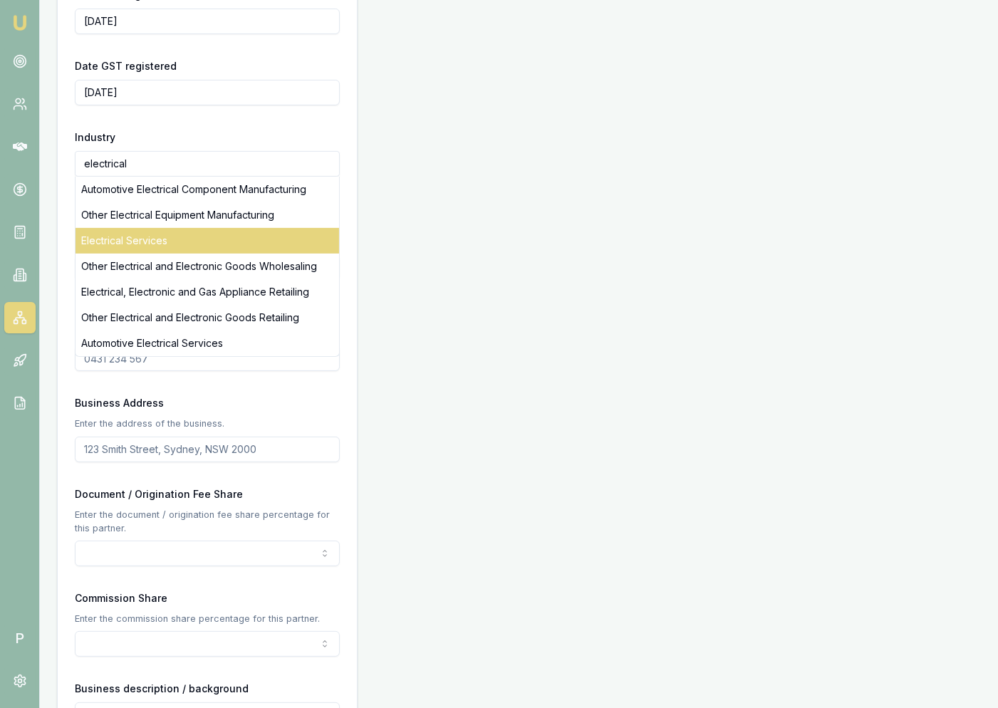
click at [156, 237] on div "Electrical Services" at bounding box center [206, 241] width 263 height 26
type input "Electrical Services"
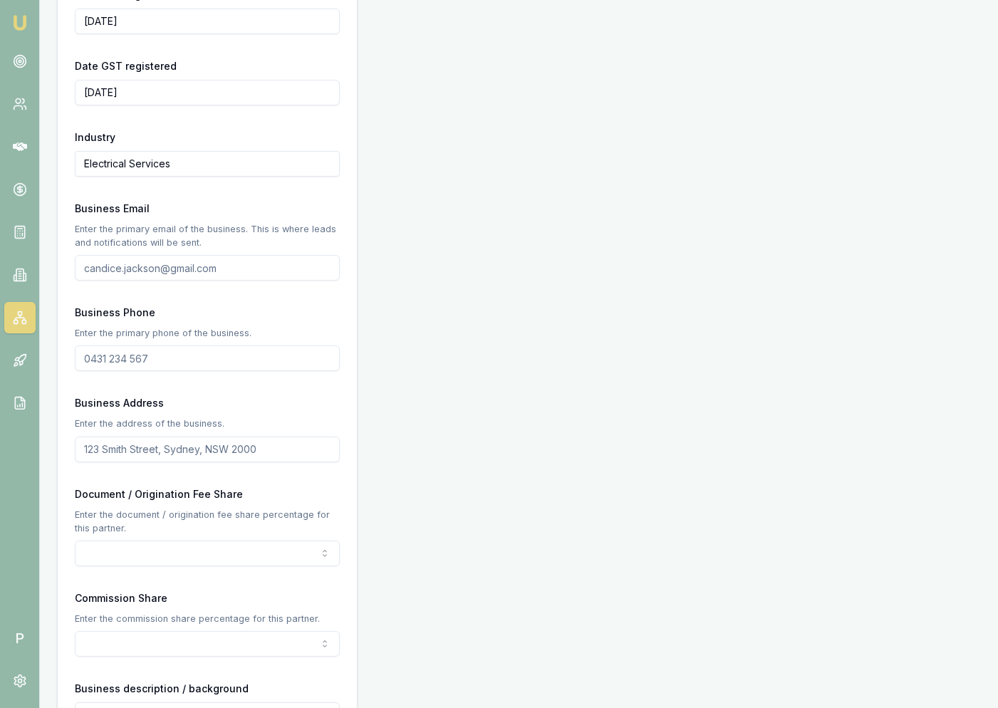
scroll to position [662, 0]
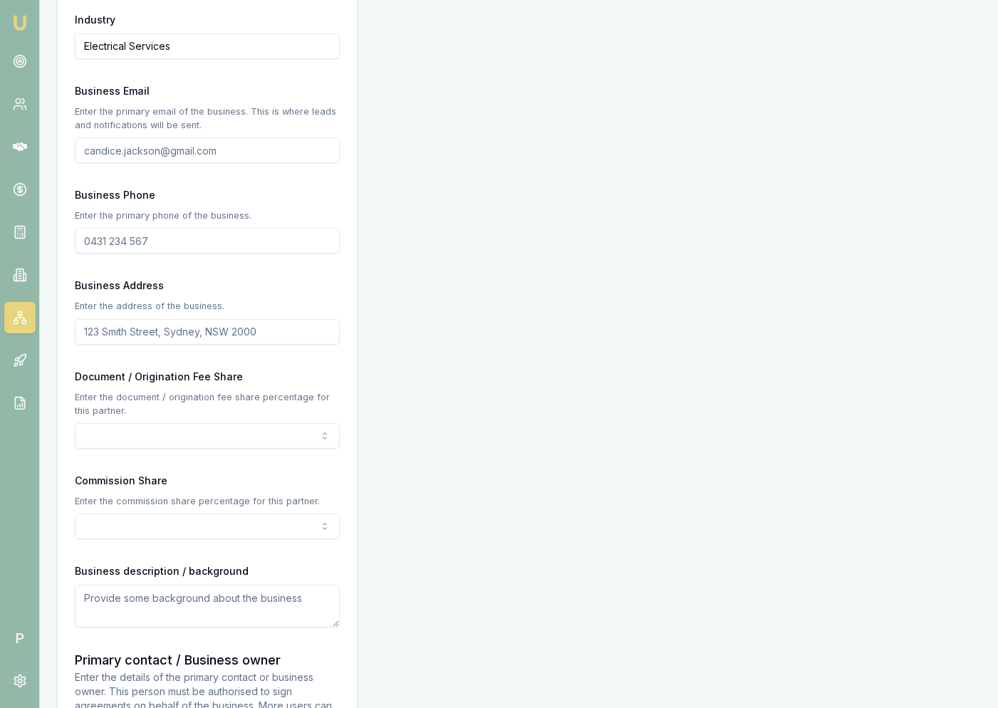
click at [20, 315] on icon at bounding box center [20, 316] width 0 height 2
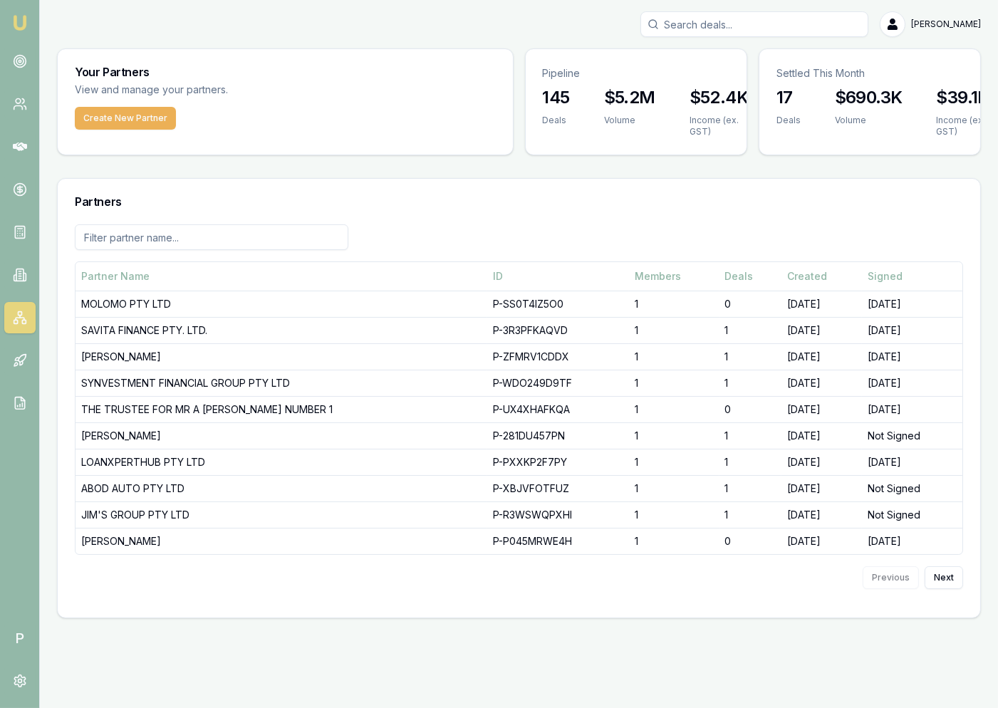
click at [157, 230] on input at bounding box center [211, 237] width 273 height 26
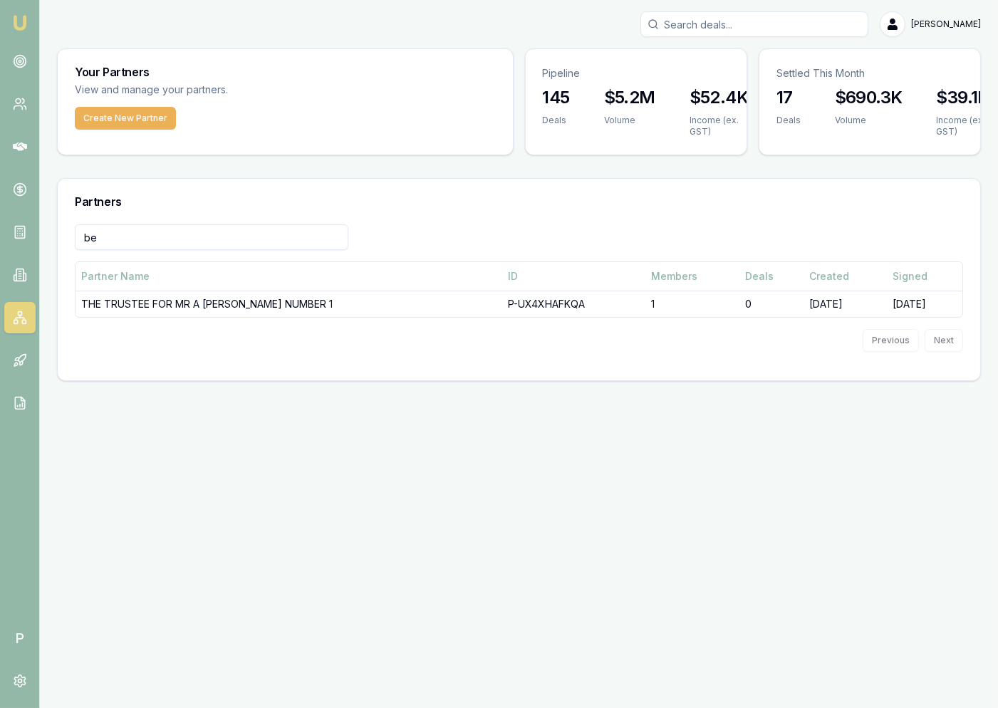
type input "b"
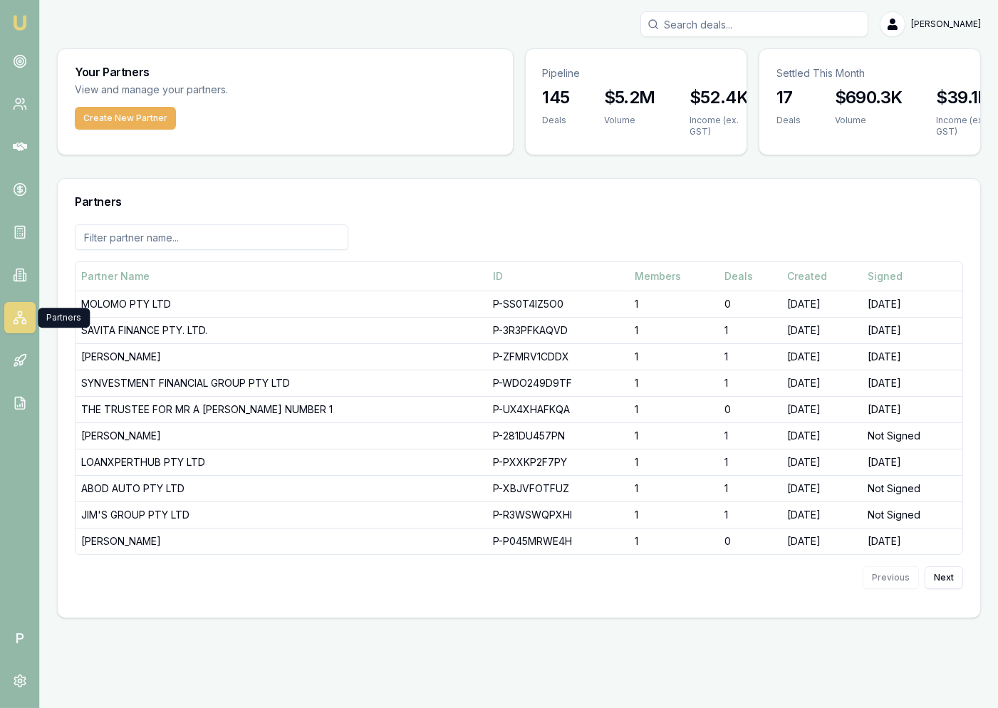
click at [20, 316] on icon at bounding box center [20, 317] width 14 height 14
click at [118, 117] on button "Create New Partner" at bounding box center [125, 118] width 101 height 23
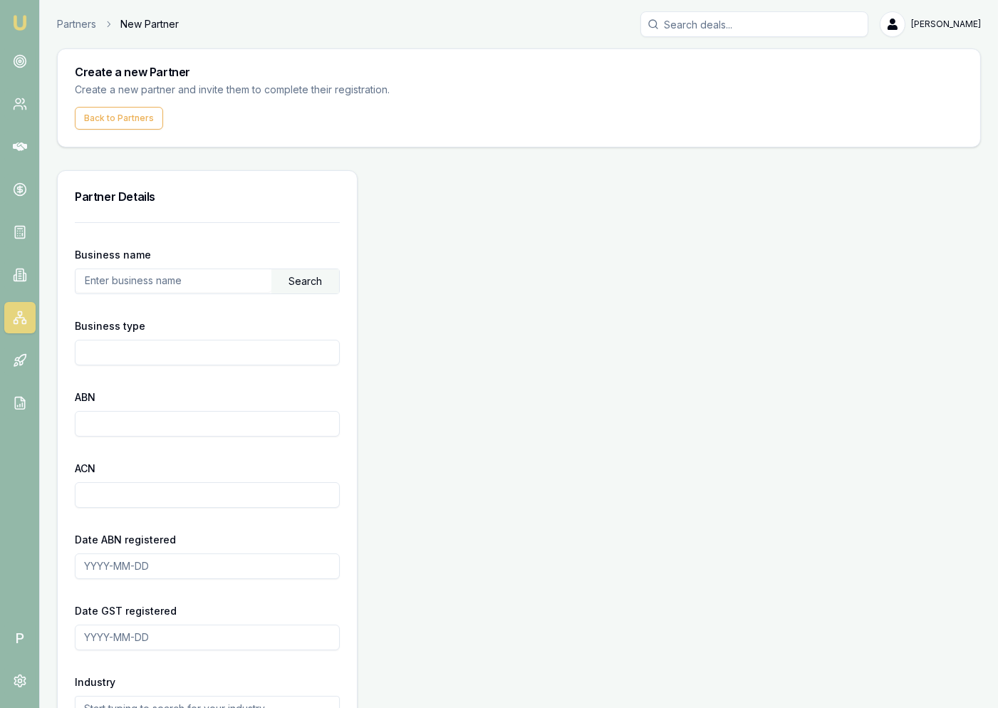
click at [135, 284] on input "text" at bounding box center [173, 280] width 196 height 23
paste input "72573677551"
click at [303, 285] on div "Search" at bounding box center [305, 281] width 68 height 24
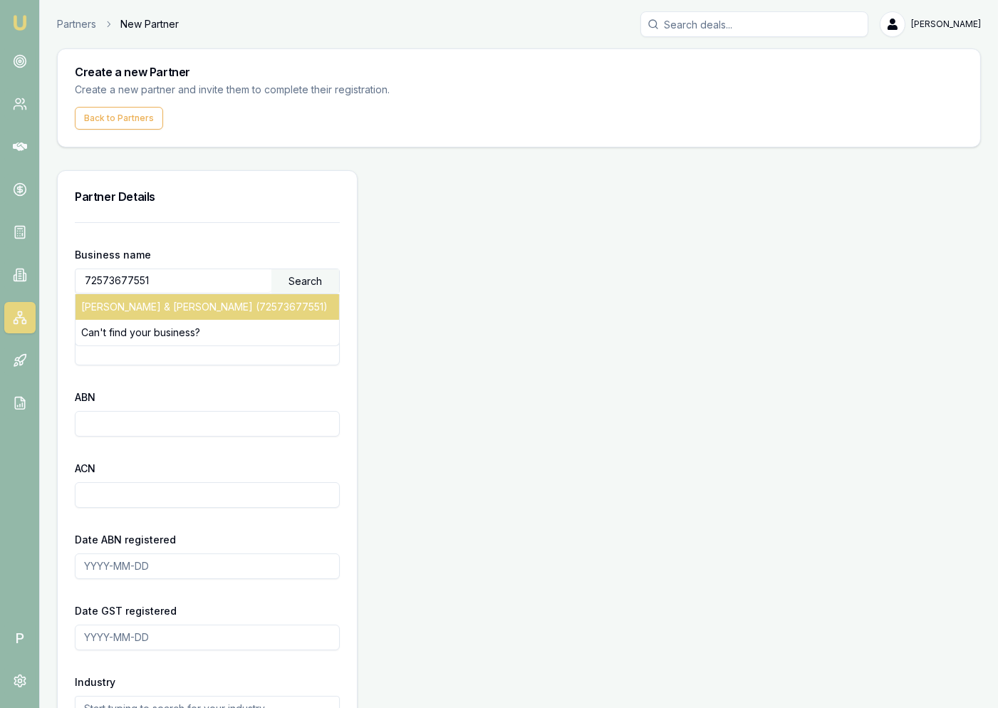
click at [240, 308] on div "H.P BELL & C.G WALTER (72573677551)" at bounding box center [206, 307] width 263 height 26
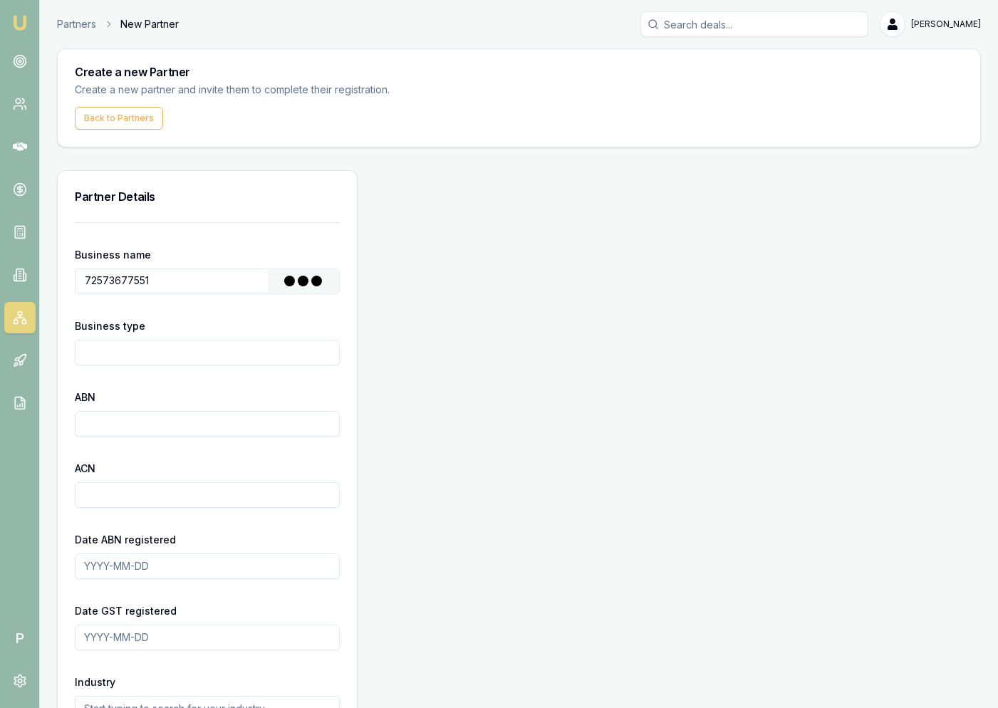
type input "H.P BELL & C.G WALTER"
type input "Other Partnership"
type input "72573677551"
type input "2024-10-25"
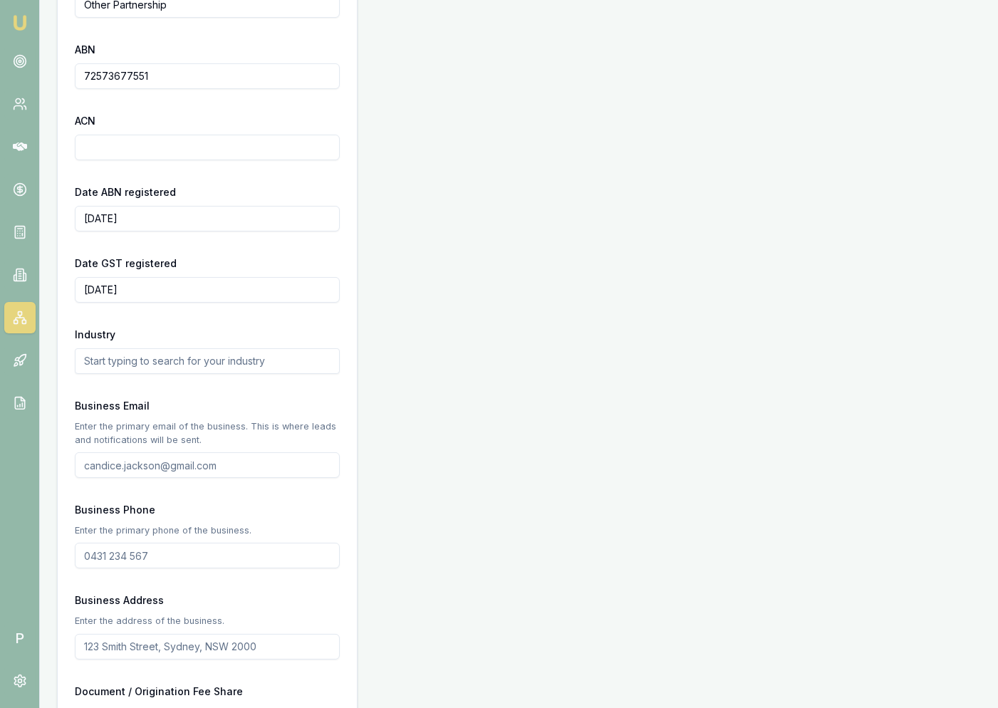
scroll to position [485, 0]
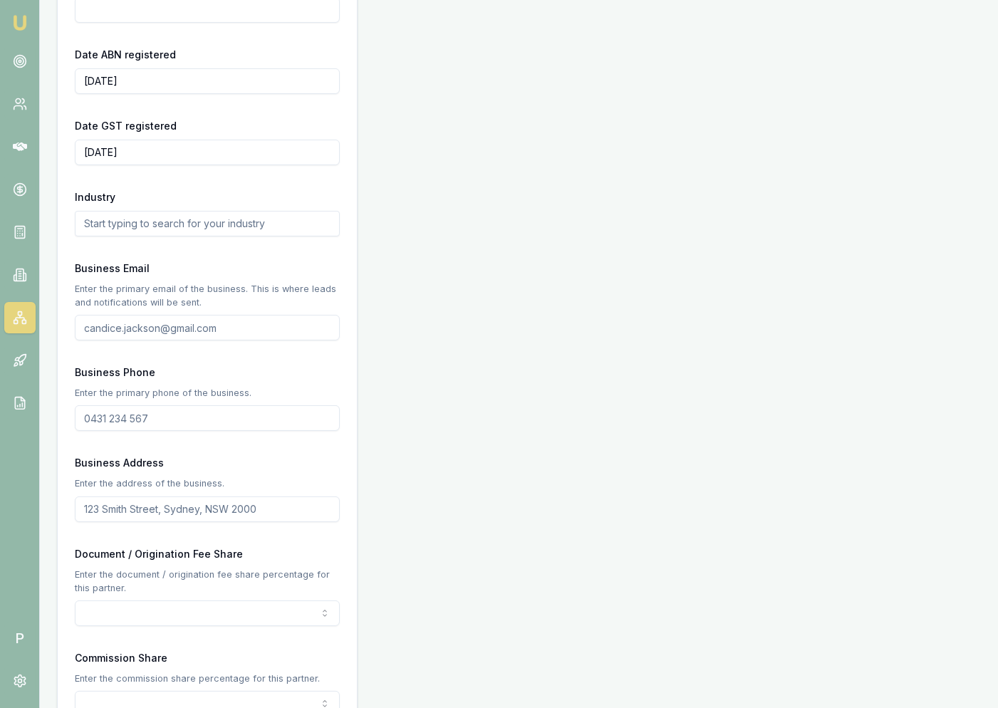
click at [117, 221] on input "text" at bounding box center [207, 224] width 265 height 26
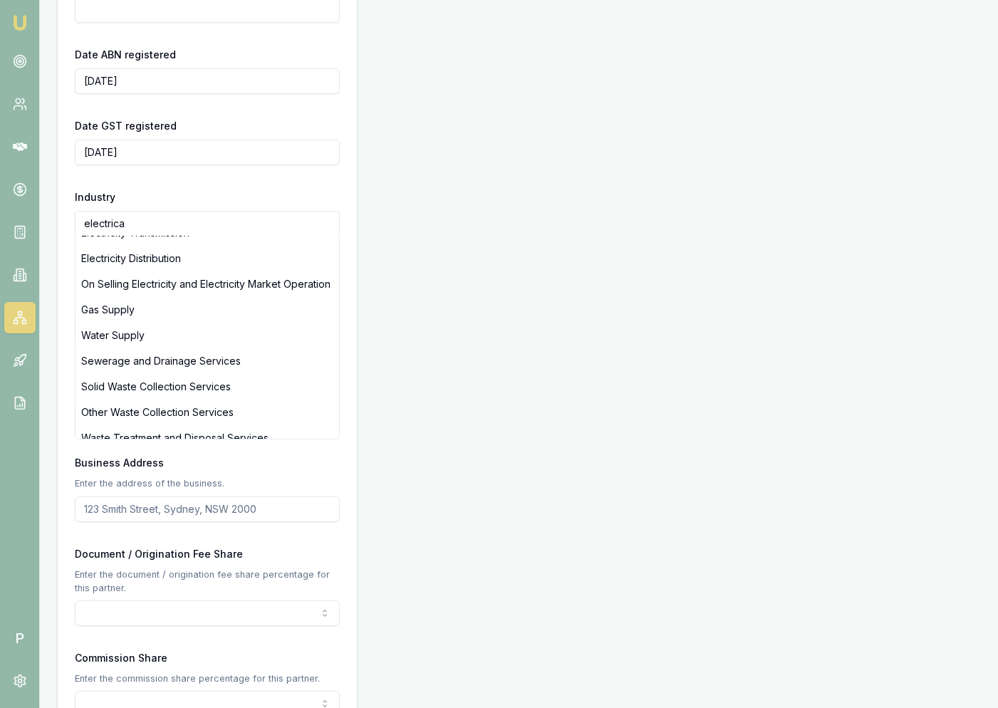
scroll to position [0, 0]
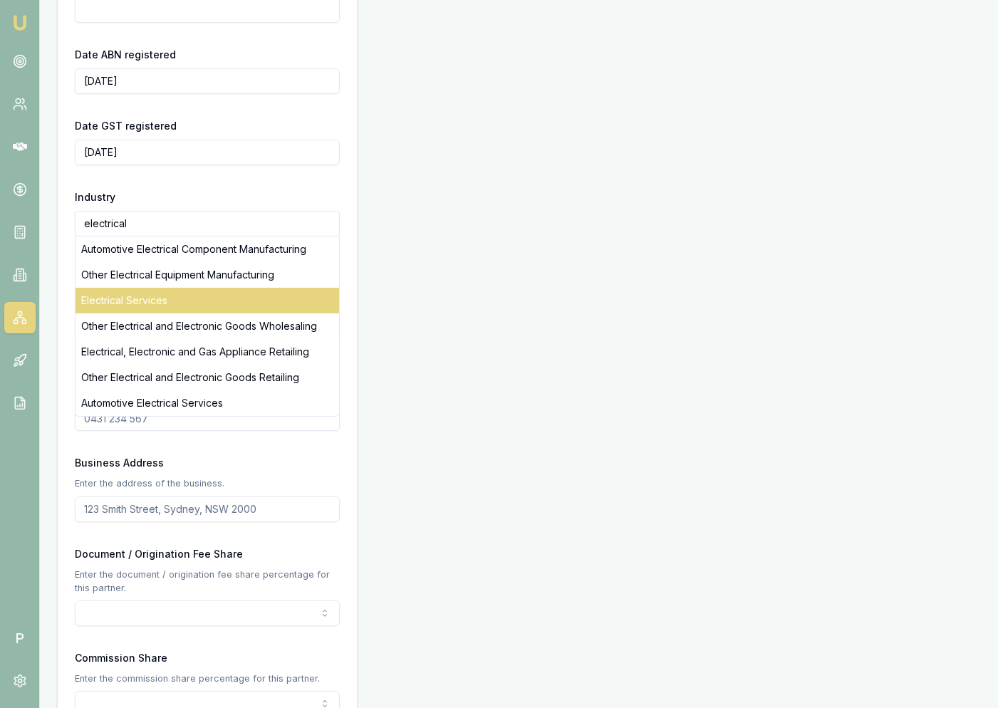
click at [162, 301] on div "Electrical Services" at bounding box center [206, 301] width 263 height 26
type input "Electrical Services"
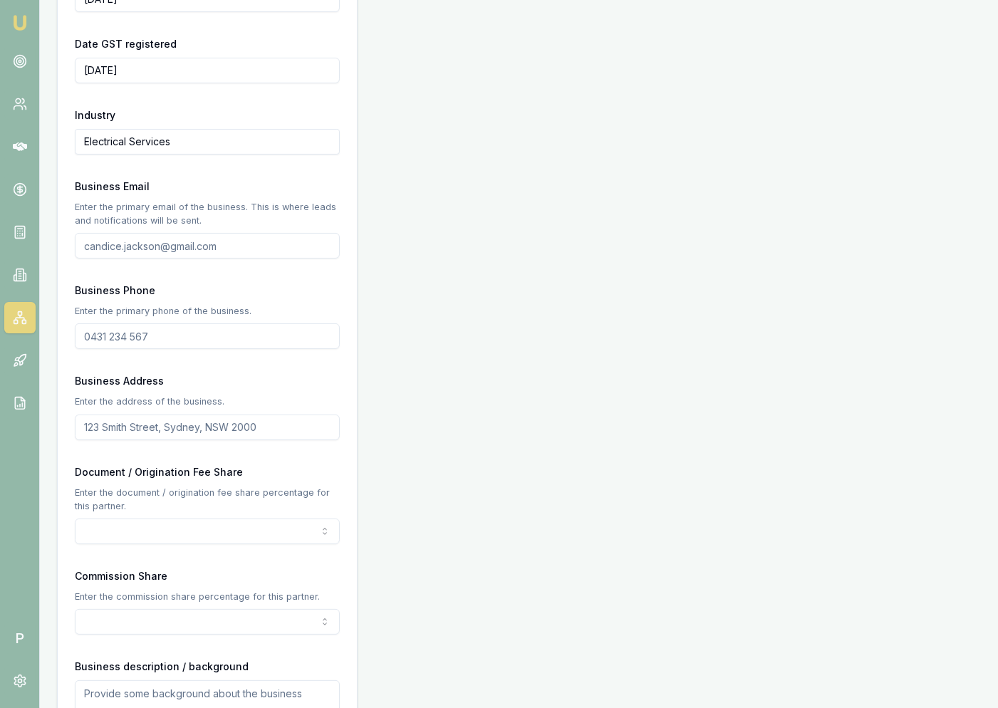
scroll to position [592, 0]
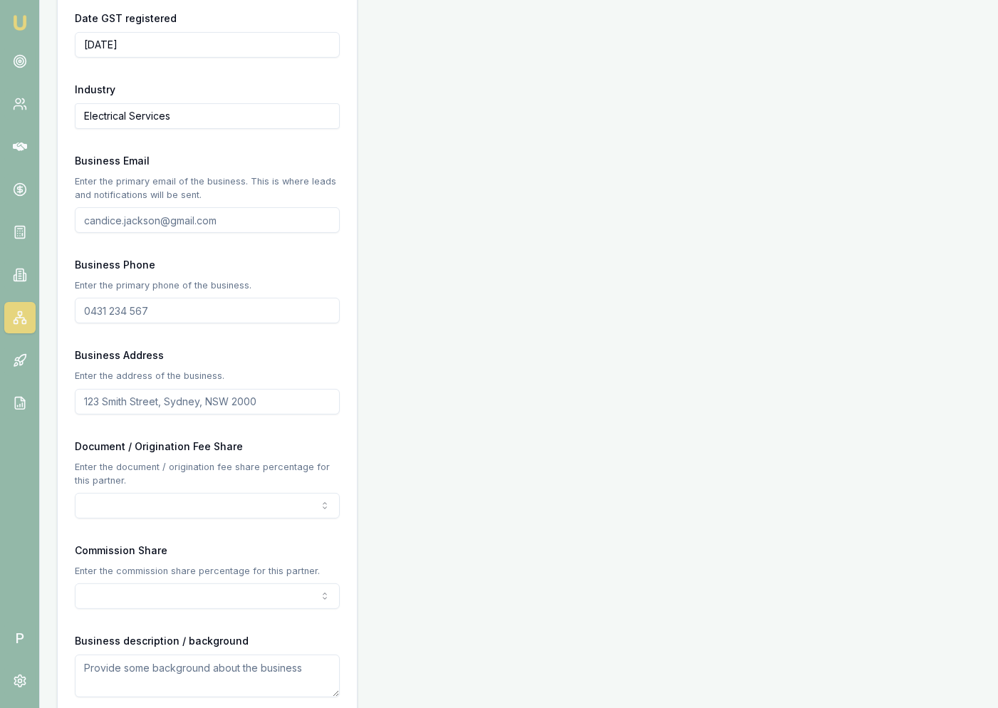
click at [130, 226] on input "Business Email" at bounding box center [207, 220] width 265 height 26
paste input "hc-power@outlook.com"
type input "hc-power@outlook.com"
click at [125, 307] on input "Business Phone" at bounding box center [207, 311] width 265 height 26
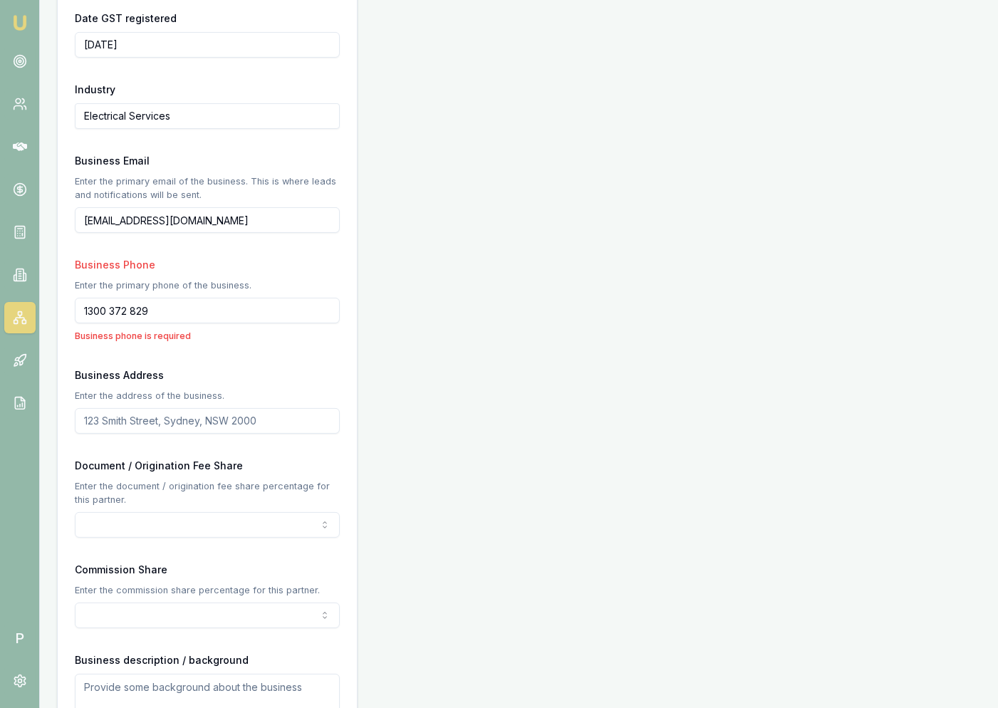
type input "1300 372 829"
click at [238, 357] on form "Business name H.P BELL & C.G WALTER Search Business type Other Partnership ABN …" at bounding box center [207, 436] width 265 height 1612
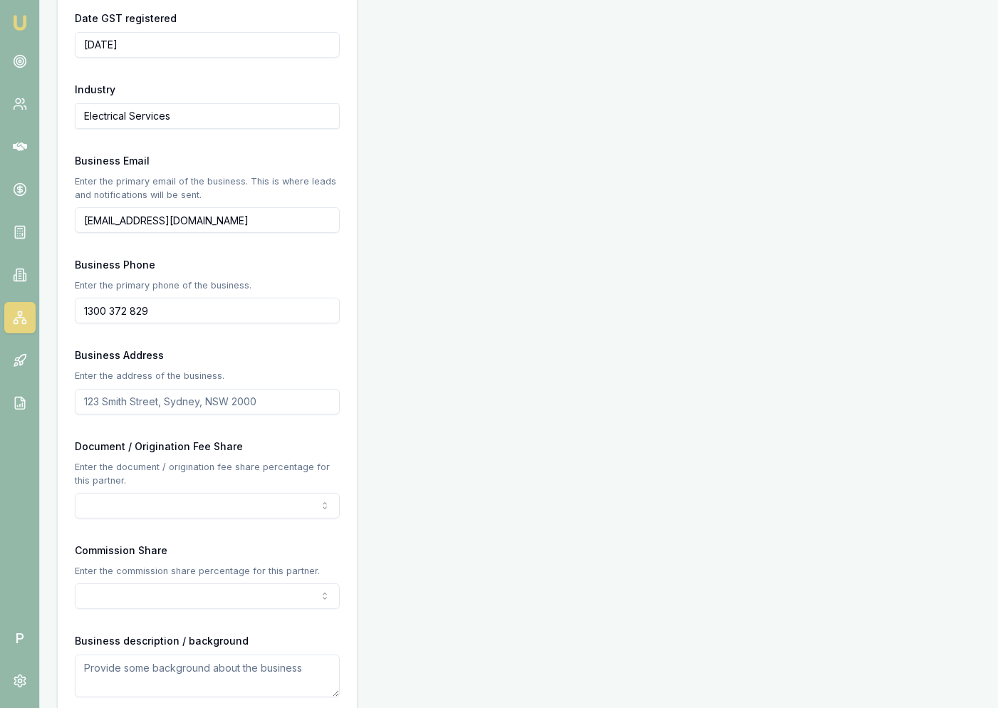
scroll to position [698, 0]
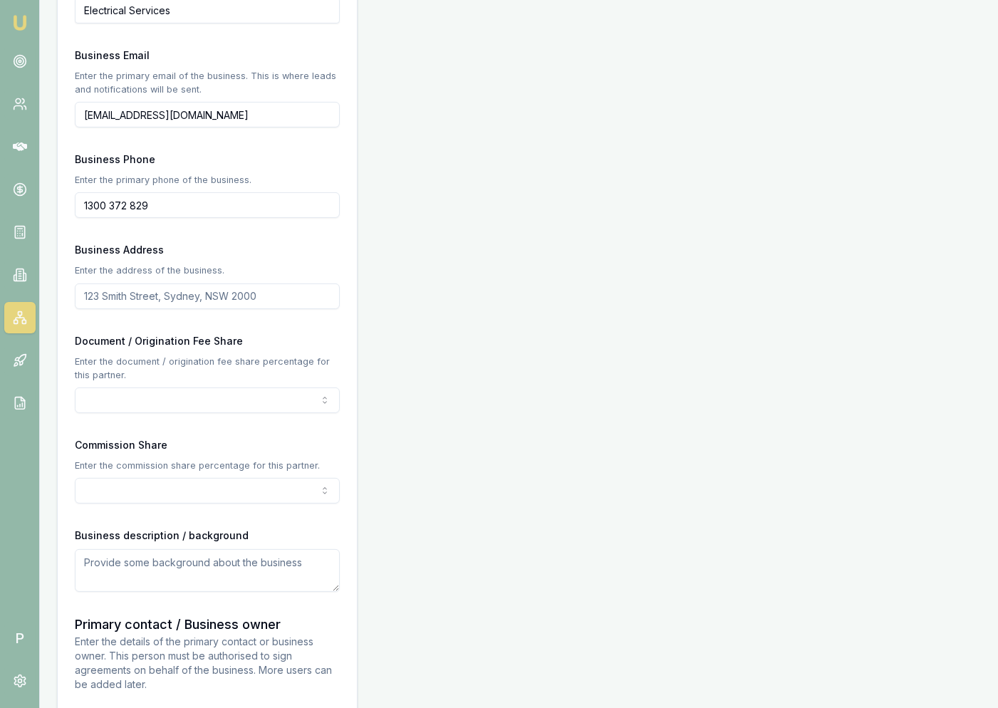
click at [137, 299] on input "Business Address" at bounding box center [207, 296] width 265 height 26
click at [234, 297] on input "Central Coast, New South Whales" at bounding box center [207, 296] width 265 height 26
type input "Central Coast, New South Wales"
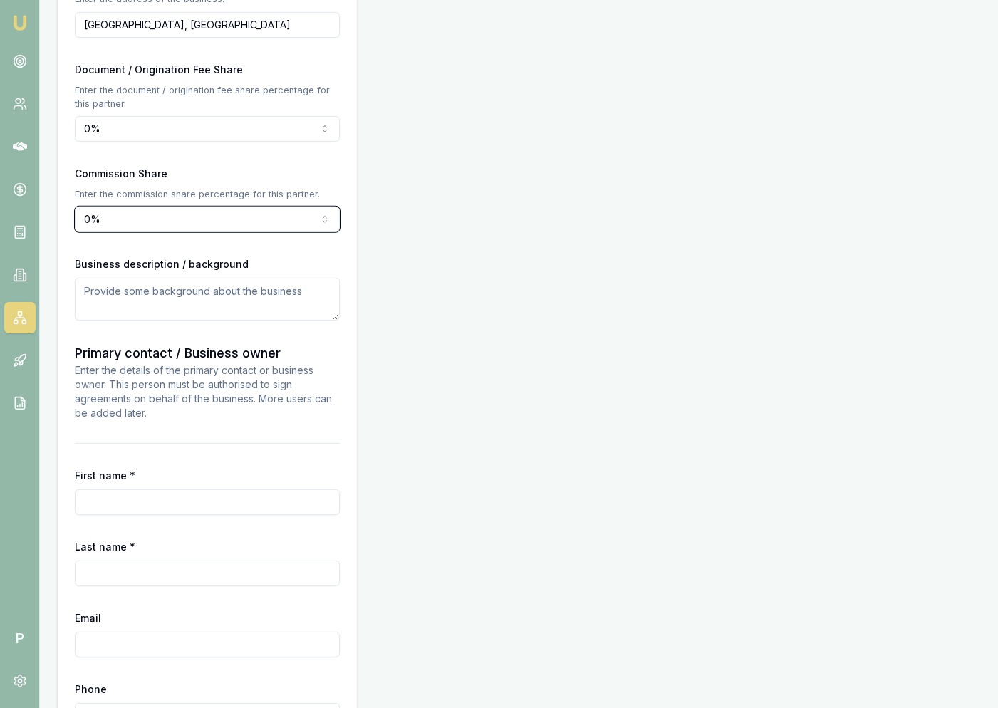
scroll to position [1067, 0]
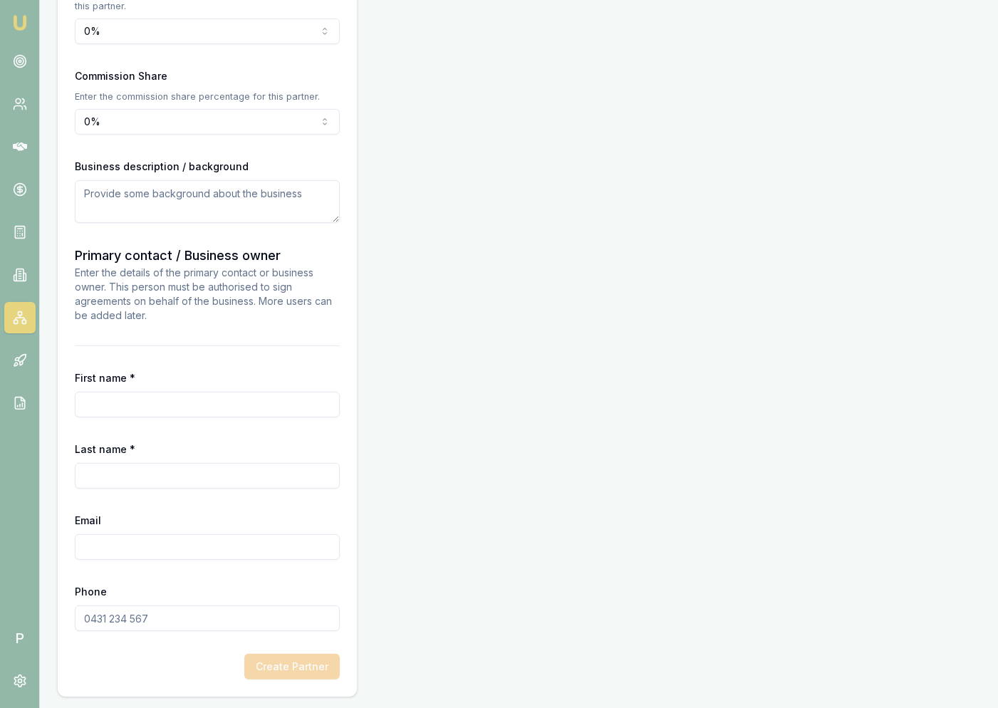
click at [142, 399] on input "First name *" at bounding box center [207, 405] width 265 height 26
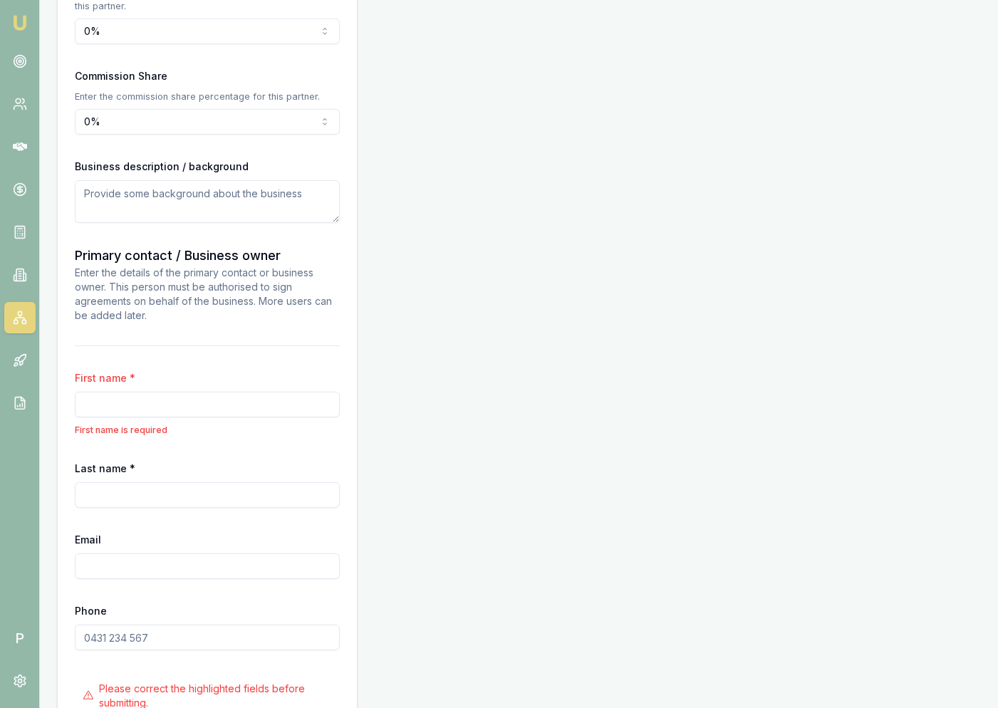
paste input "Harrison"
type input "Harrison"
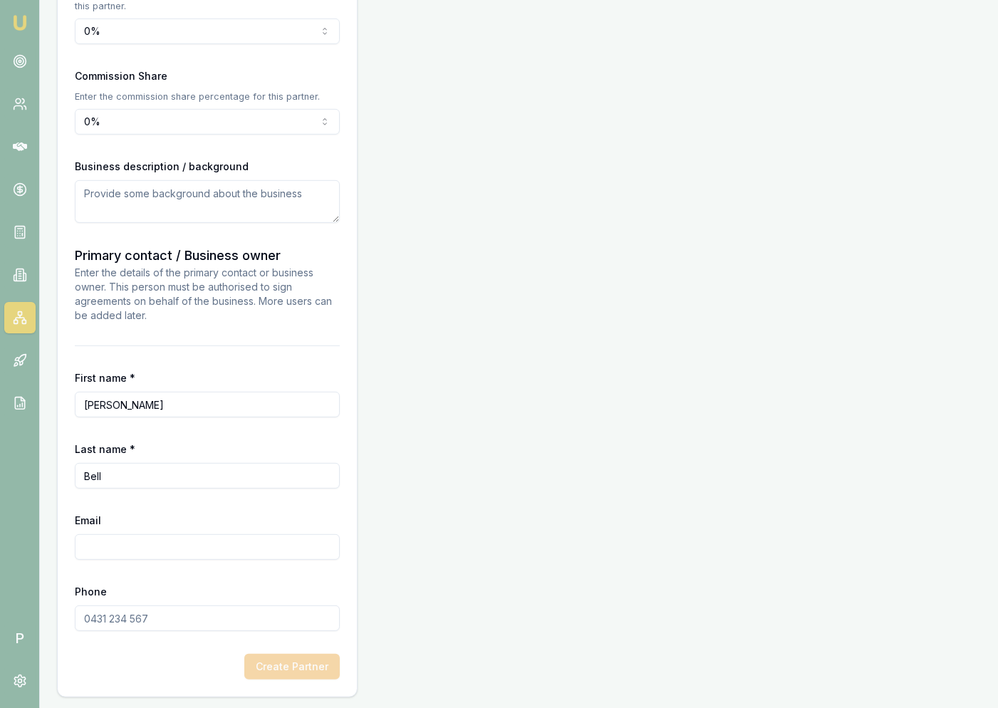
type input "Bell"
click at [131, 553] on input "Email" at bounding box center [207, 547] width 265 height 26
click at [166, 615] on input "Phone" at bounding box center [207, 618] width 265 height 26
click at [226, 546] on input "hc-power@placeholder.com.zz" at bounding box center [207, 547] width 265 height 26
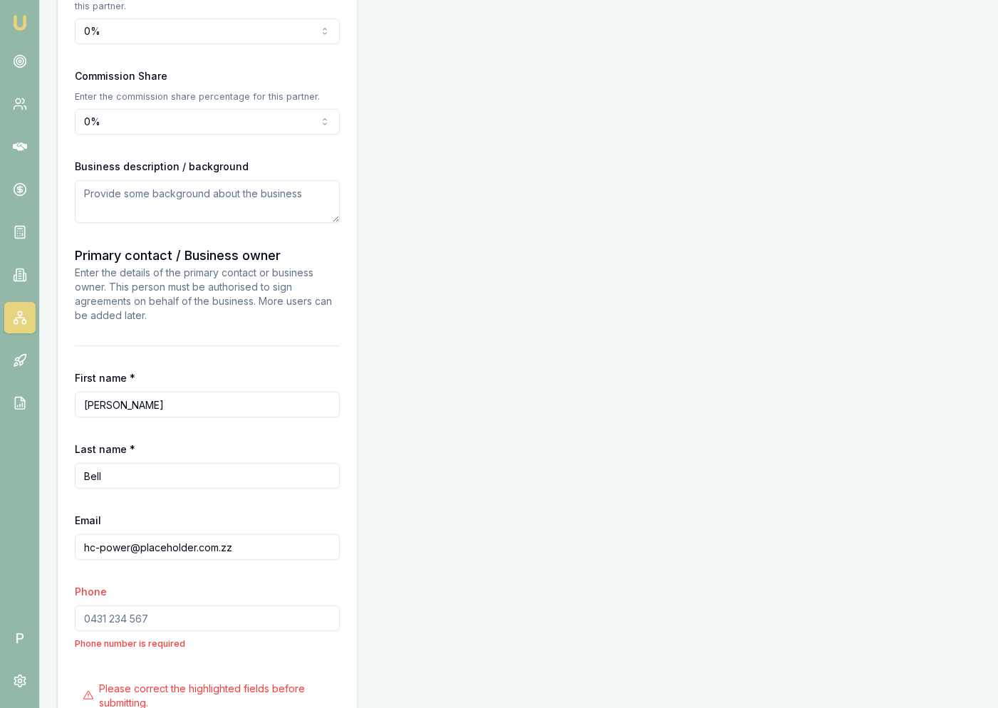
click at [226, 546] on input "hc-power@placeholder.com.zz" at bounding box center [207, 547] width 265 height 26
click at [226, 549] on input "hc-power@placeholder.com.au" at bounding box center [207, 547] width 265 height 26
type input "hc-power@placeholder.com.zz"
click at [245, 520] on div "Email hc-power@placeholder.com.zz" at bounding box center [207, 535] width 265 height 48
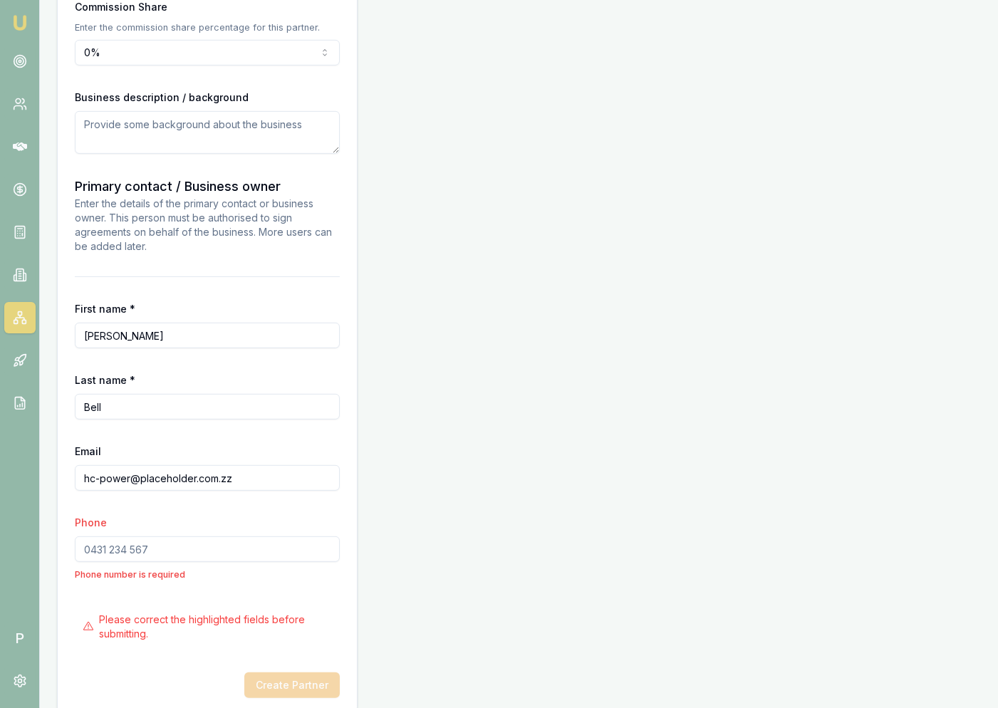
scroll to position [1155, 0]
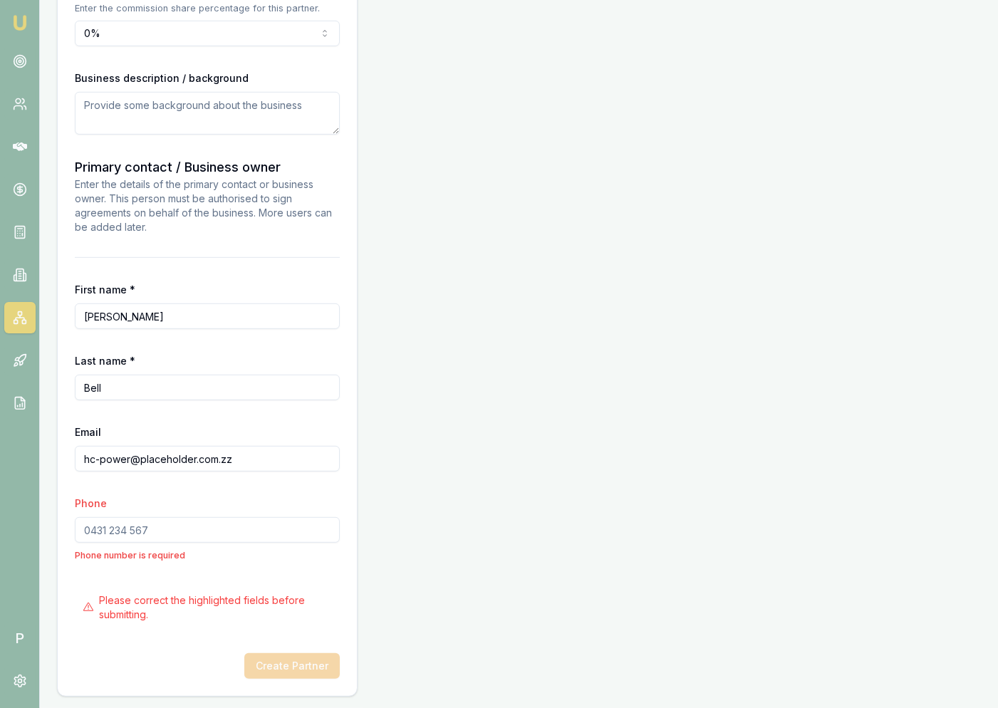
click at [214, 537] on input "Phone" at bounding box center [207, 530] width 265 height 26
paste input "0414 824 363"
type input "0414 824 363"
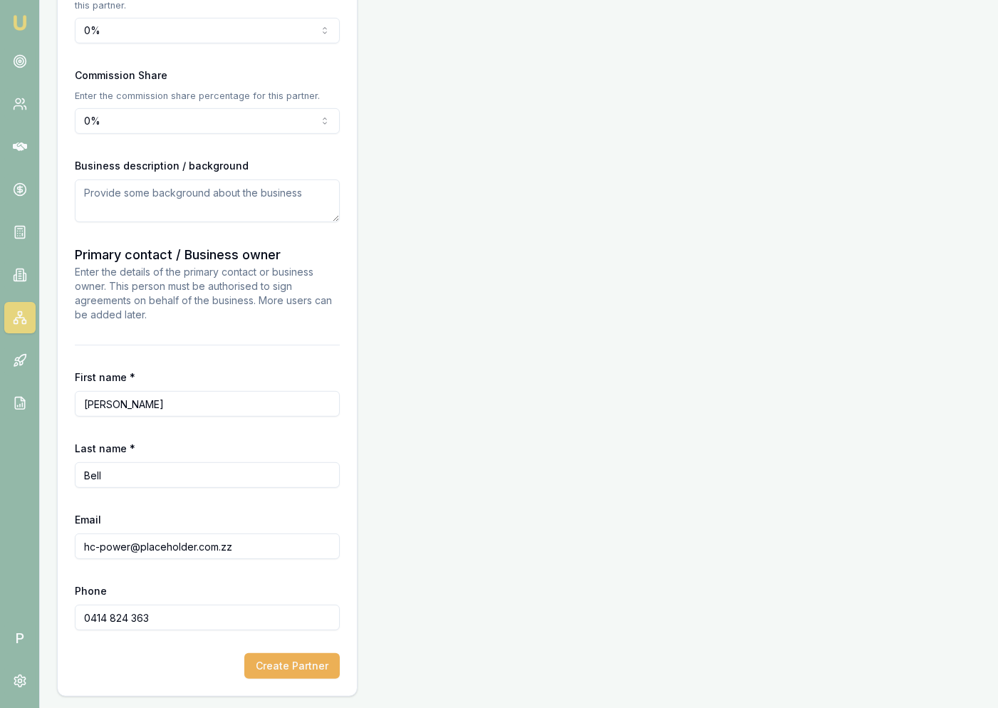
scroll to position [1067, 0]
click at [283, 664] on button "Create Partner" at bounding box center [291, 667] width 95 height 26
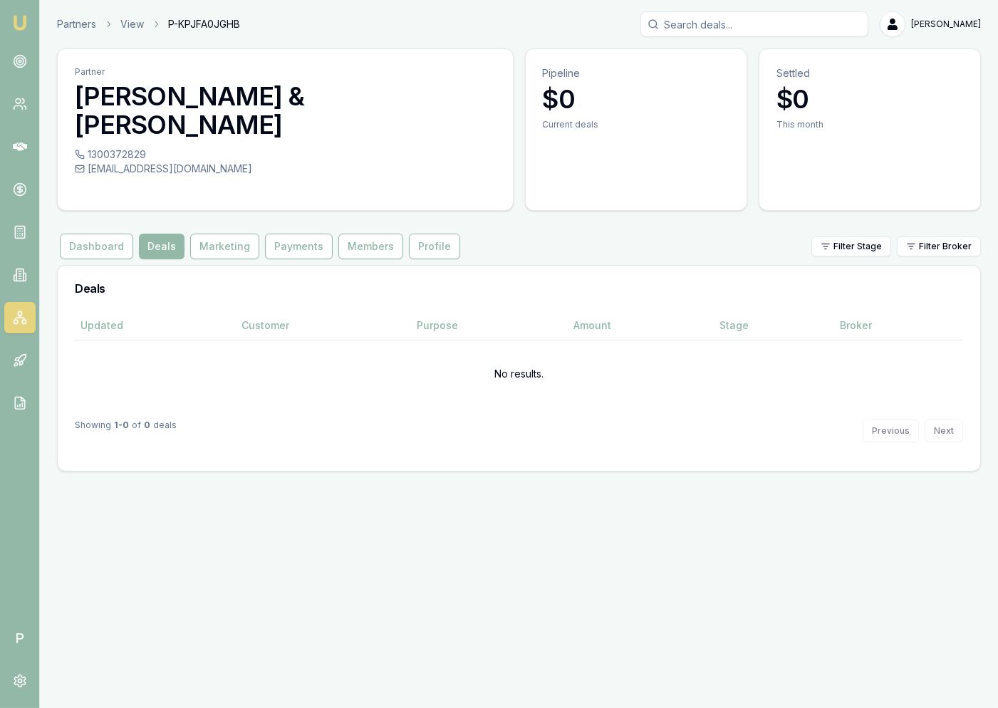
click at [199, 25] on span "P-KPJFA0JGHB" at bounding box center [204, 24] width 72 height 14
copy span "P-KPJFA0JGHB"
click at [228, 234] on button "Marketing" at bounding box center [224, 247] width 69 height 26
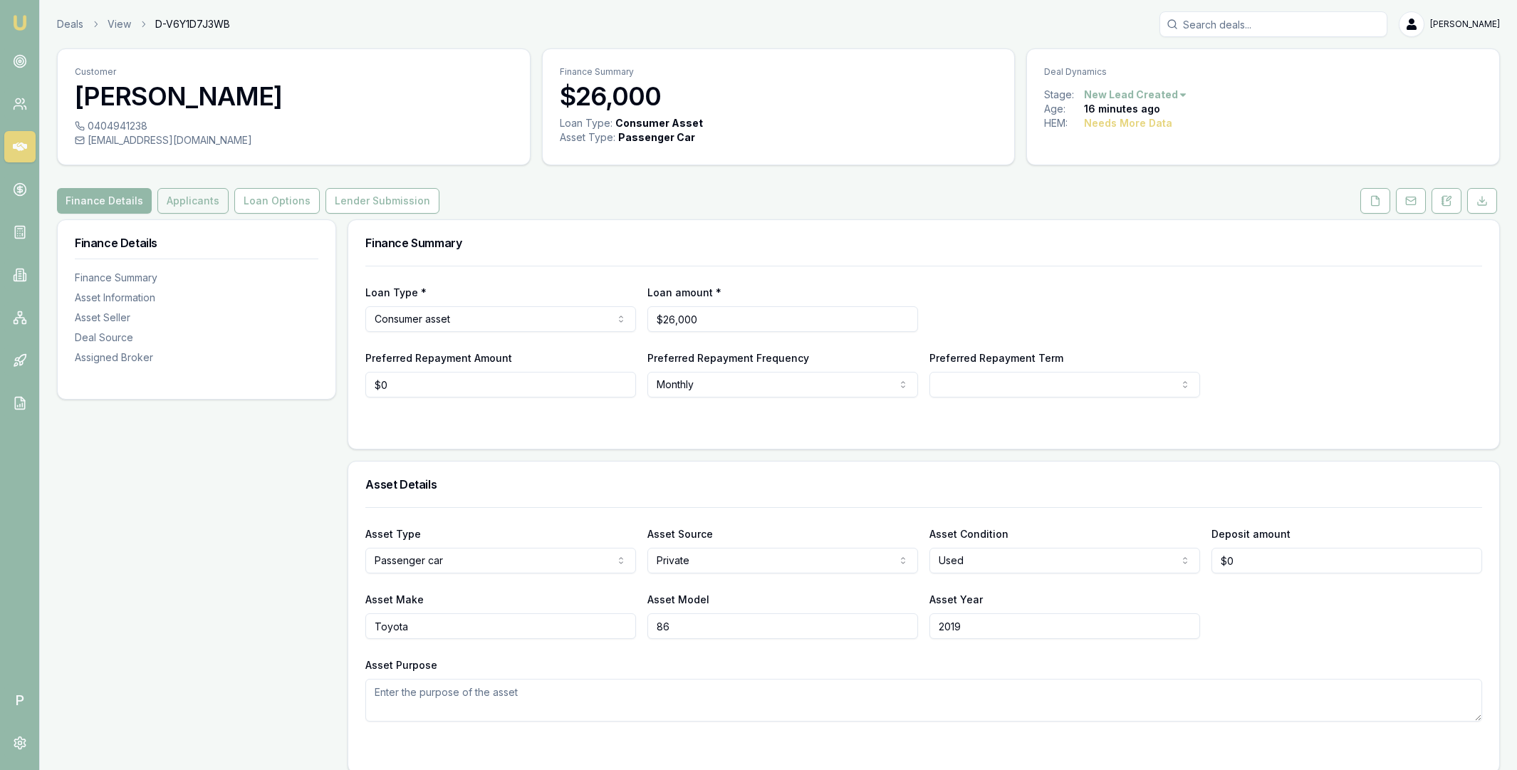
click at [185, 203] on button "Applicants" at bounding box center [192, 201] width 71 height 26
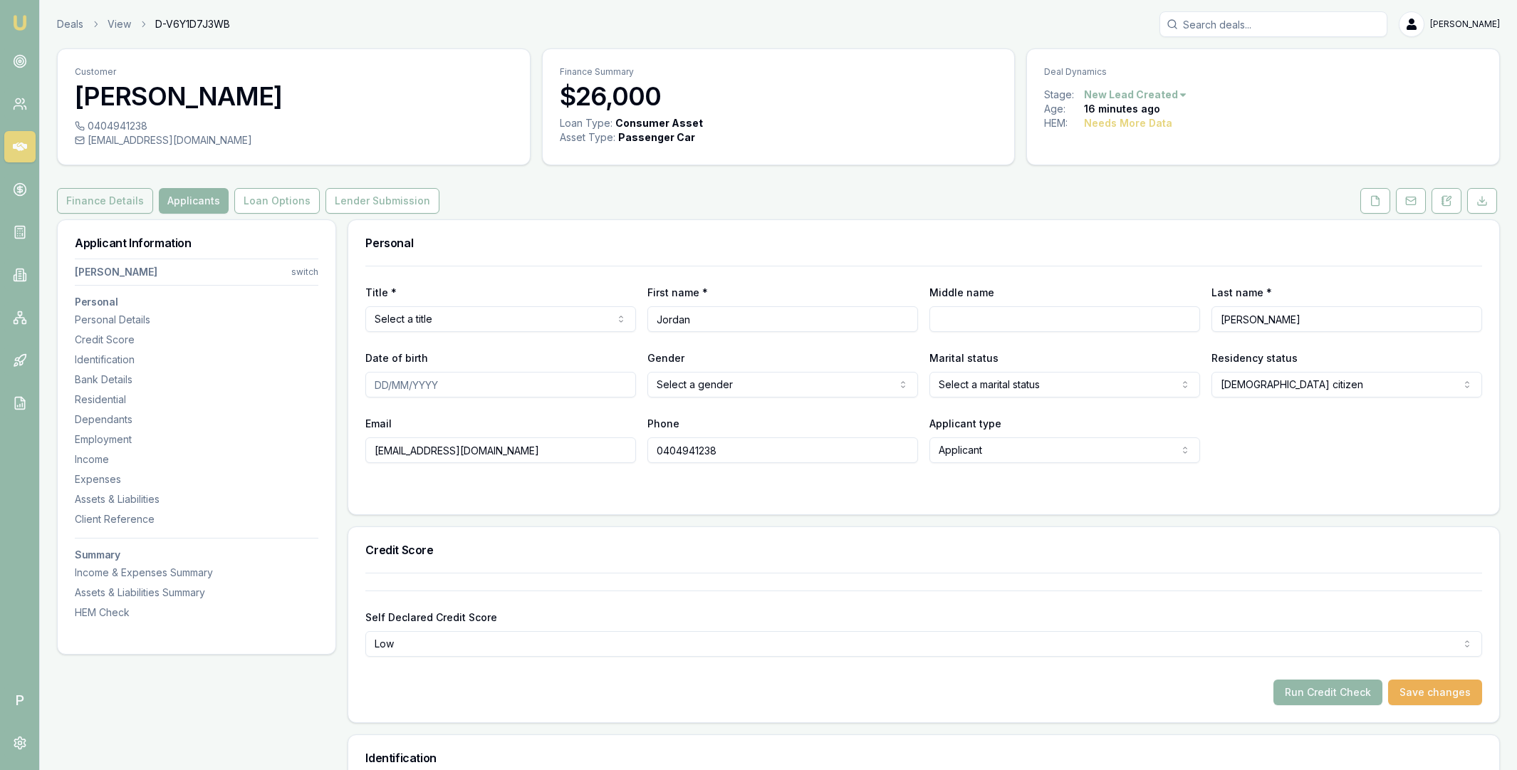
click at [113, 201] on button "Finance Details" at bounding box center [105, 201] width 96 height 26
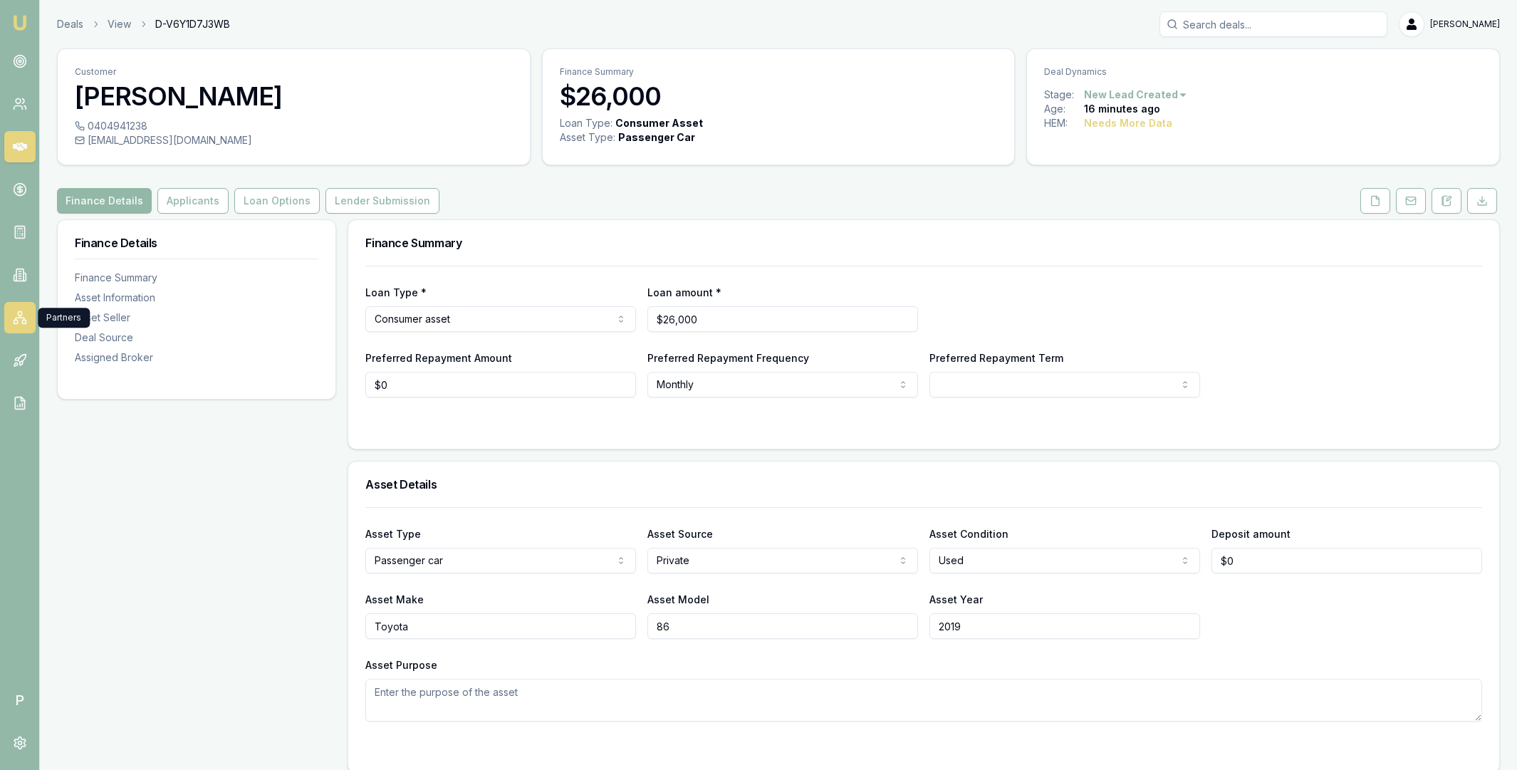
click at [21, 314] on icon at bounding box center [20, 317] width 14 height 14
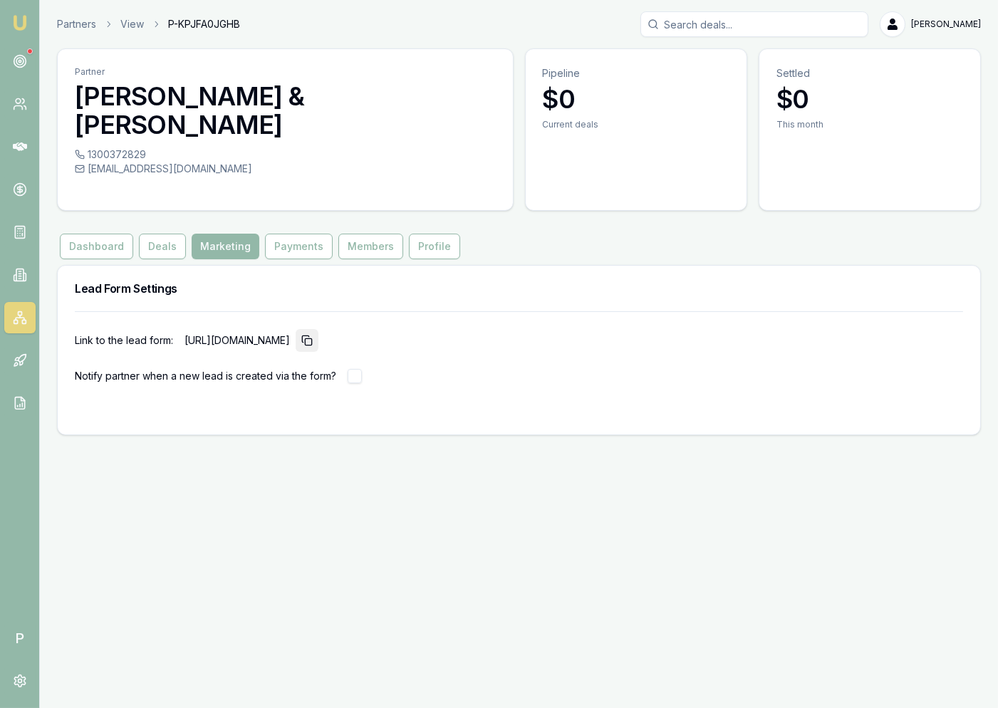
click at [313, 335] on icon "button" at bounding box center [306, 340] width 11 height 11
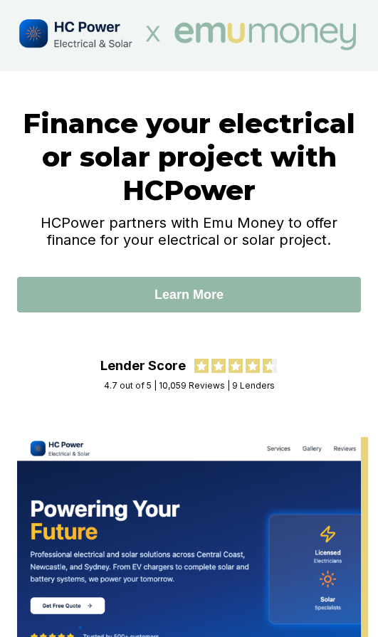
click at [15, 97] on div "Finance your electrical or solar project with HCPower HCPower partners with Emu…" at bounding box center [189, 250] width 378 height 359
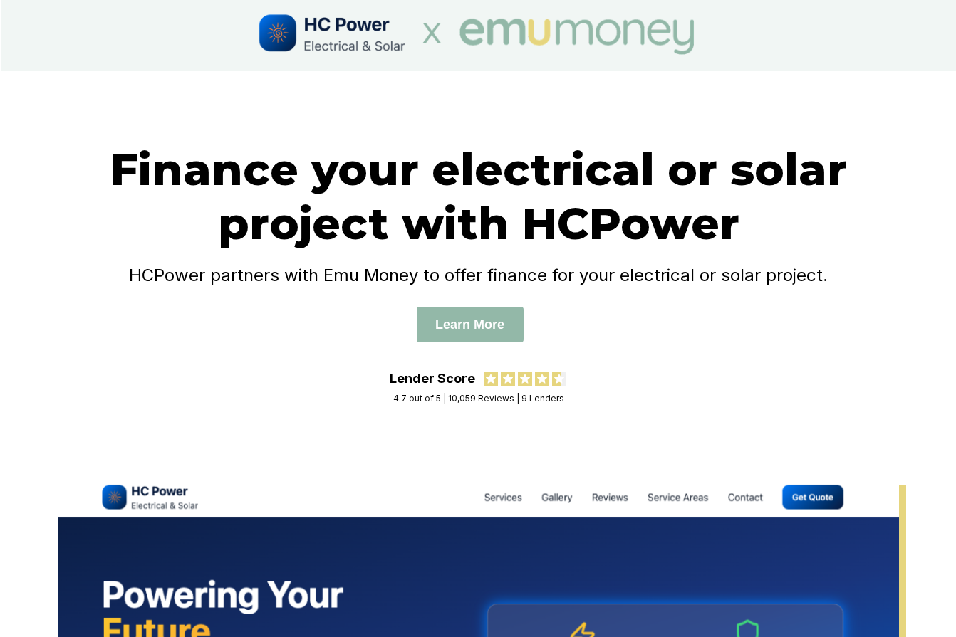
scroll to position [2, 0]
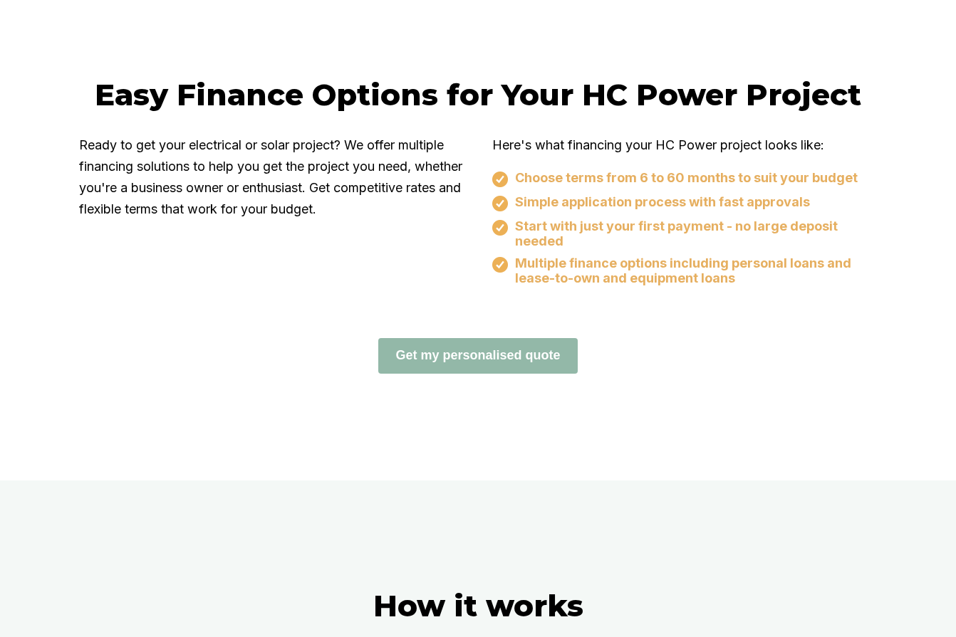
scroll to position [966, 0]
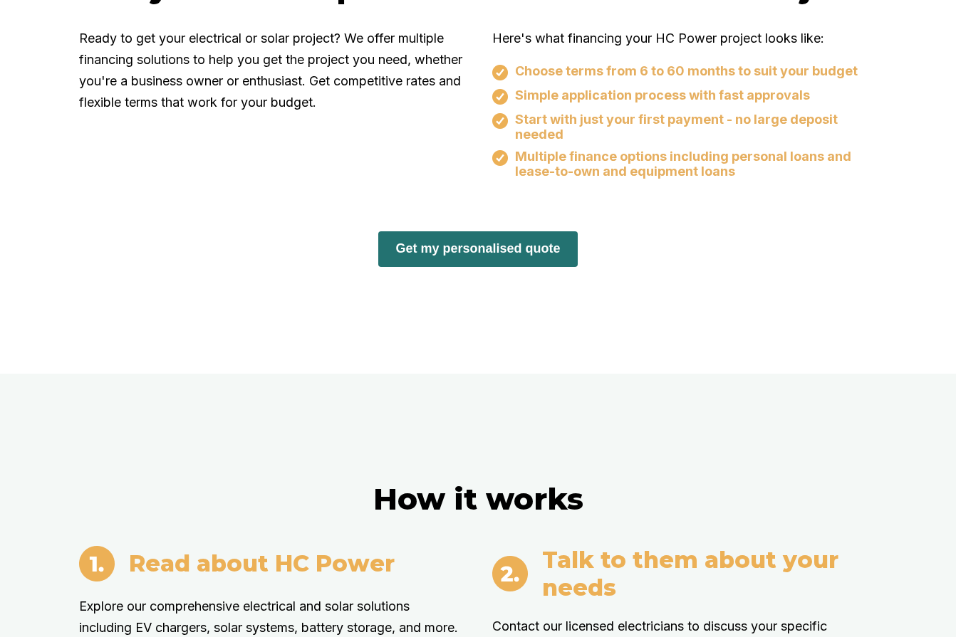
click at [458, 247] on button "Get my personalised quote" at bounding box center [477, 249] width 199 height 36
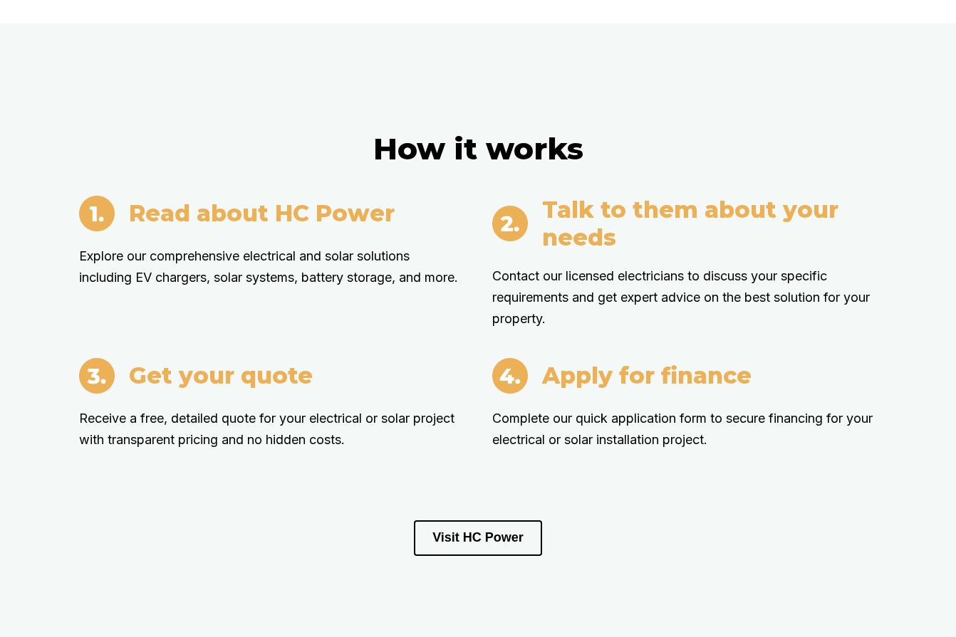
scroll to position [966, 0]
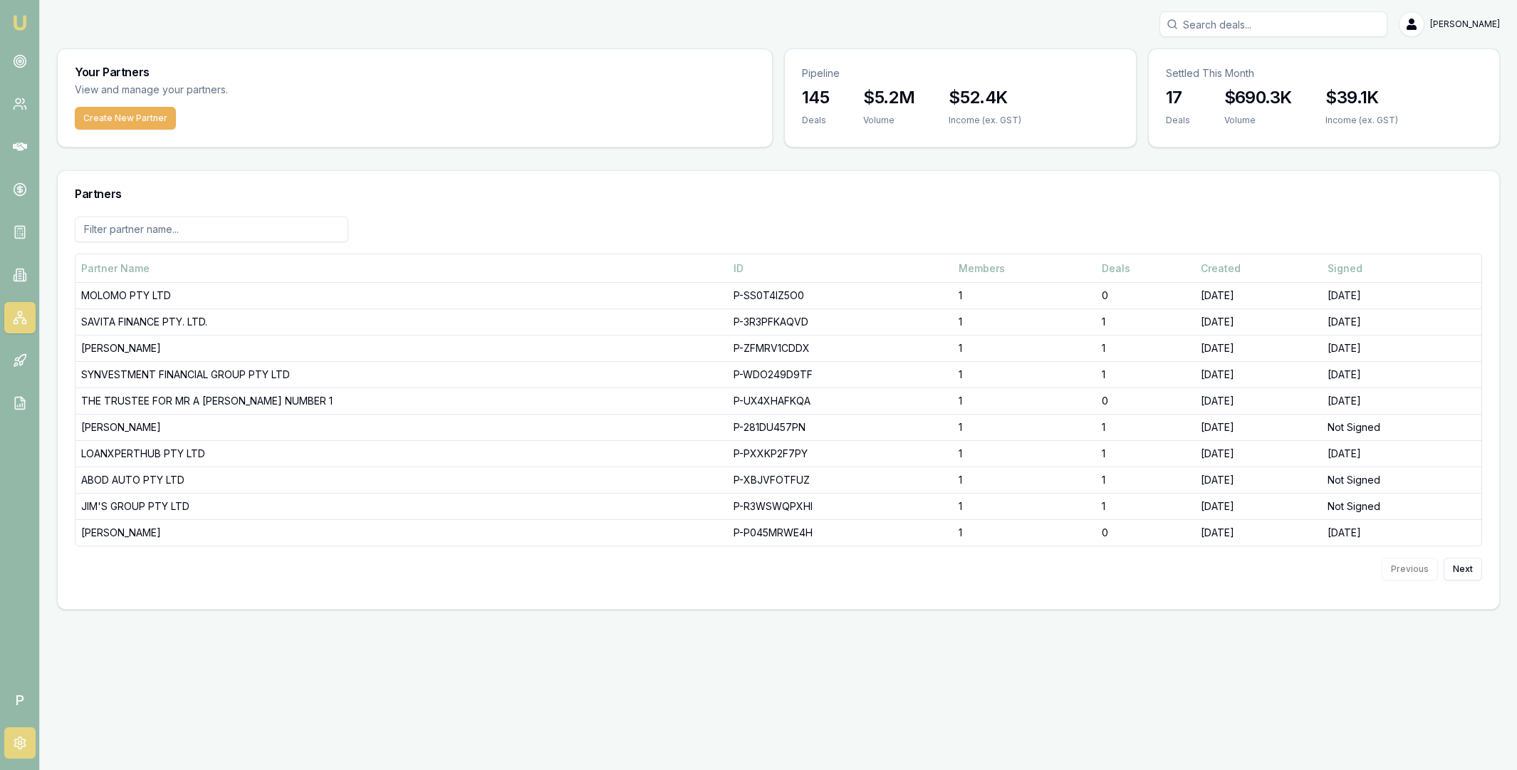
click at [22, 739] on icon at bounding box center [19, 743] width 11 height 12
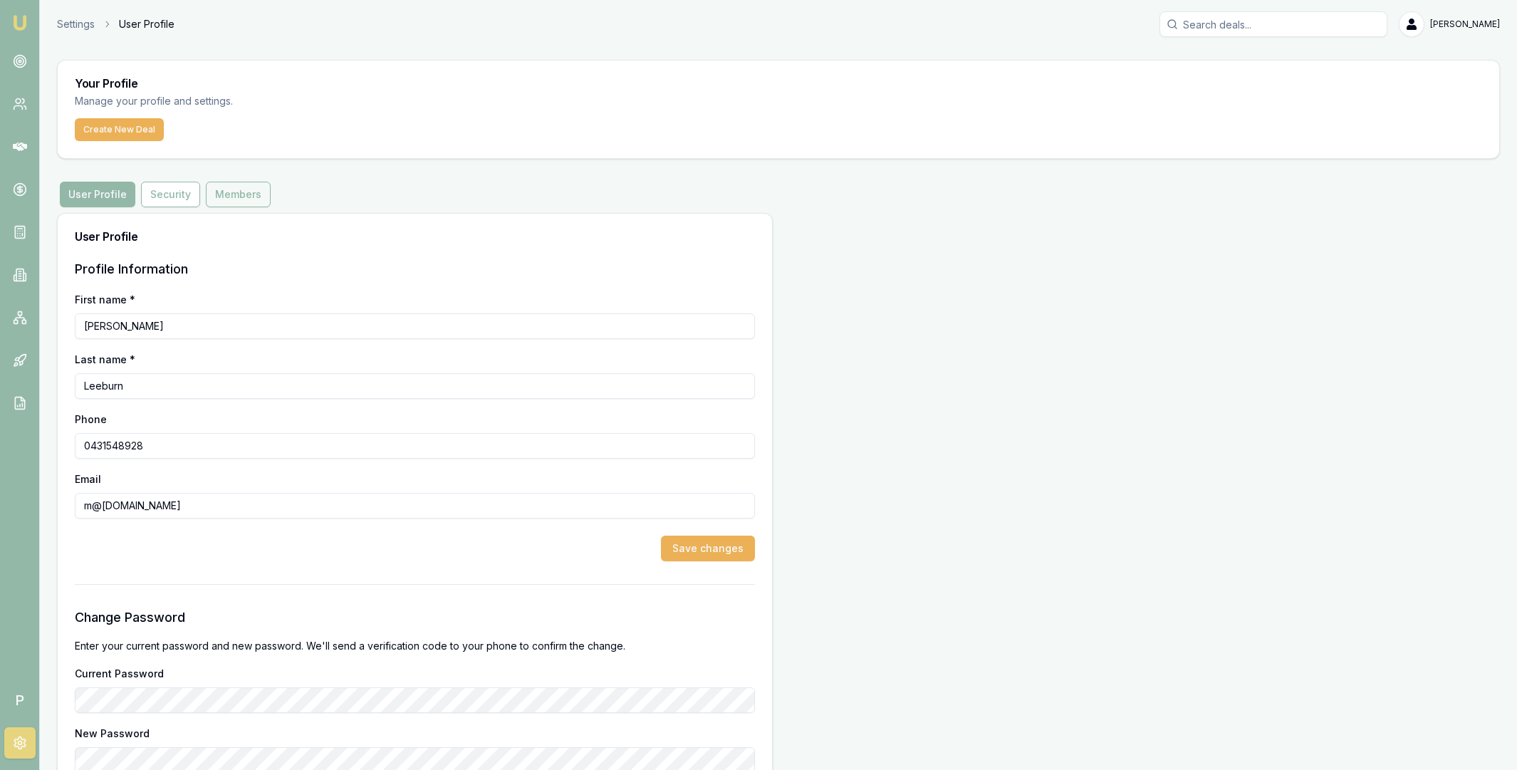
click at [230, 195] on button "Members" at bounding box center [238, 195] width 65 height 26
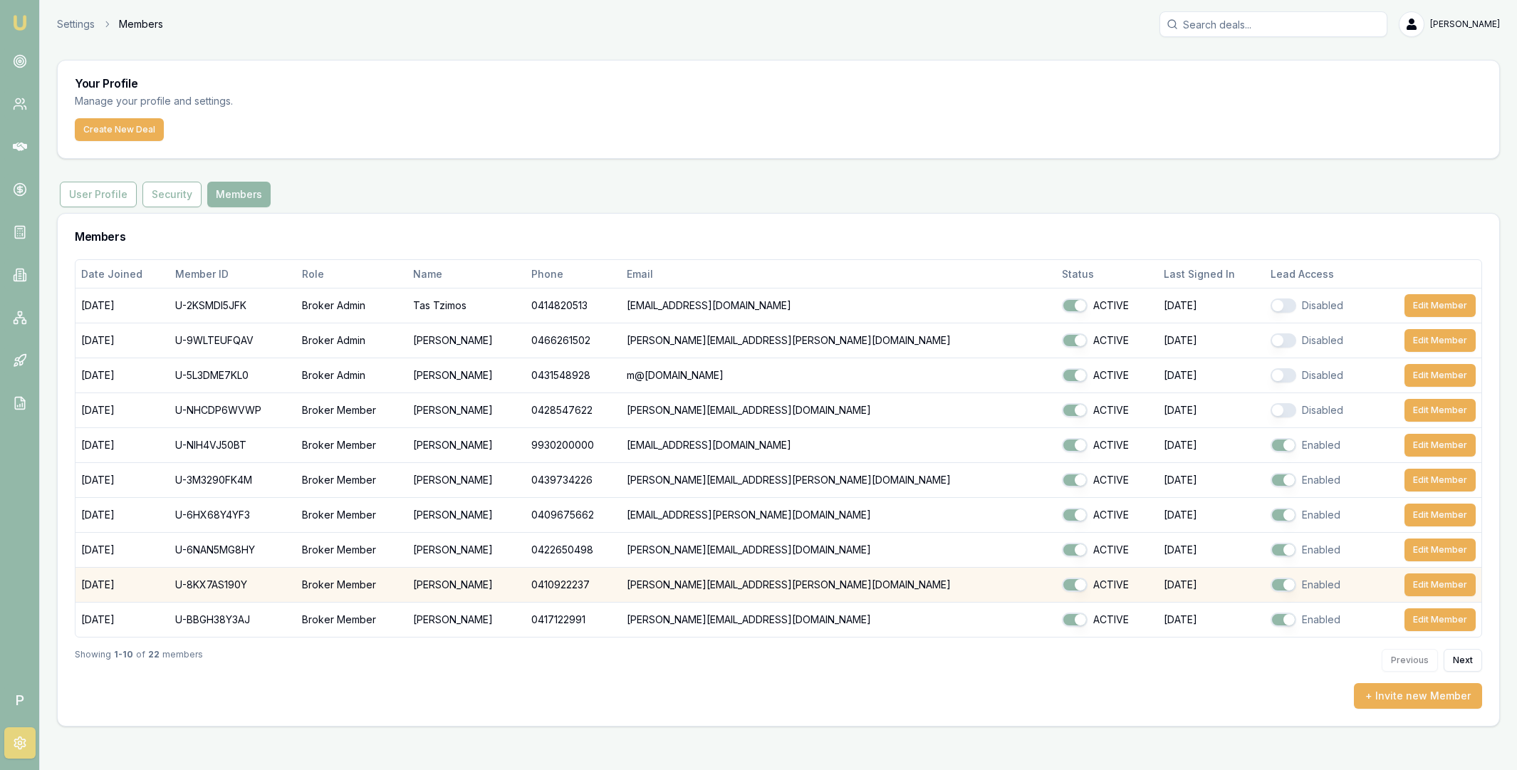
click at [226, 585] on td "U-8KX7AS190Y" at bounding box center [232, 585] width 127 height 35
copy td "U-8KX7AS190Y"
